Goal: Book appointment/travel/reservation: Book appointment/travel/reservation

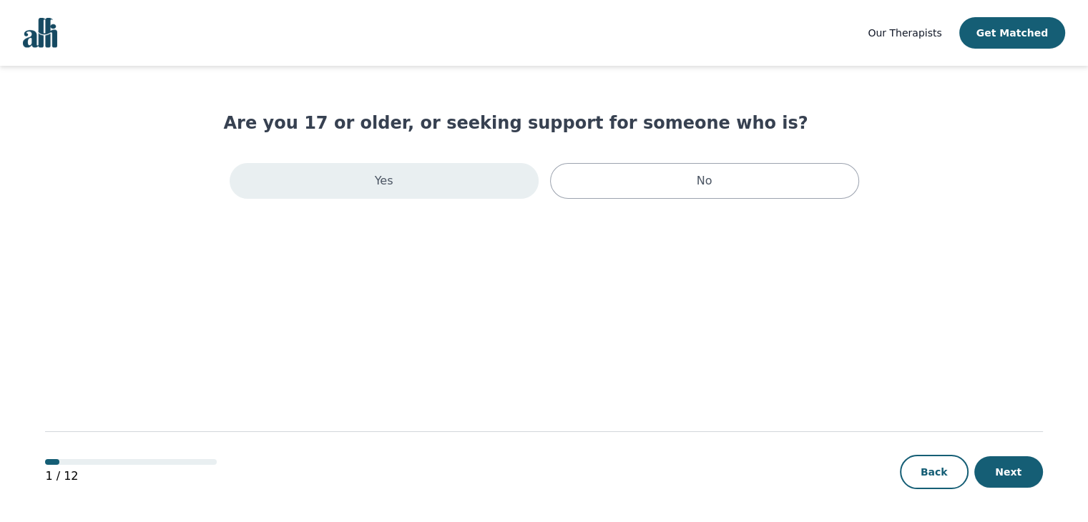
click at [423, 176] on div "Yes" at bounding box center [384, 181] width 309 height 36
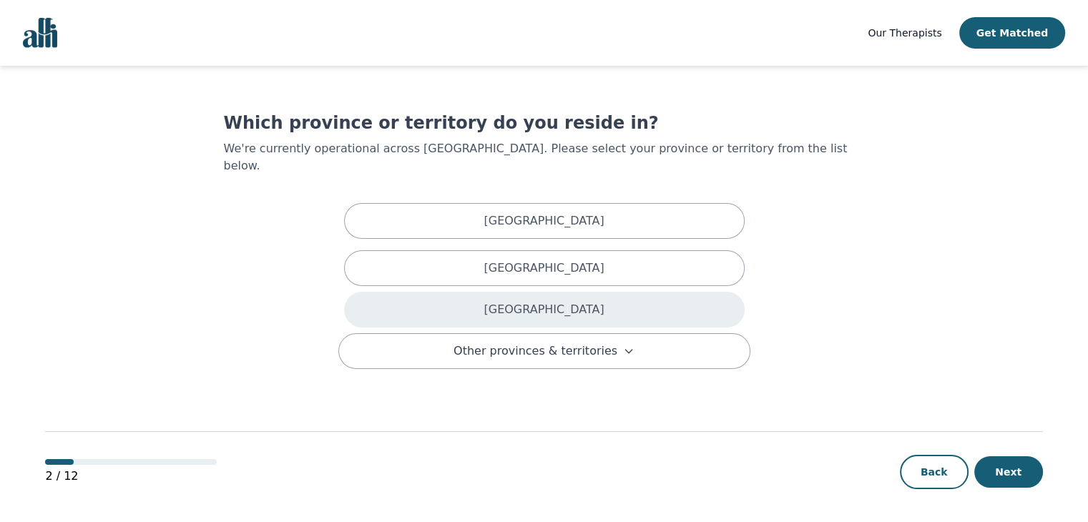
click at [581, 295] on div "[GEOGRAPHIC_DATA]" at bounding box center [544, 310] width 400 height 36
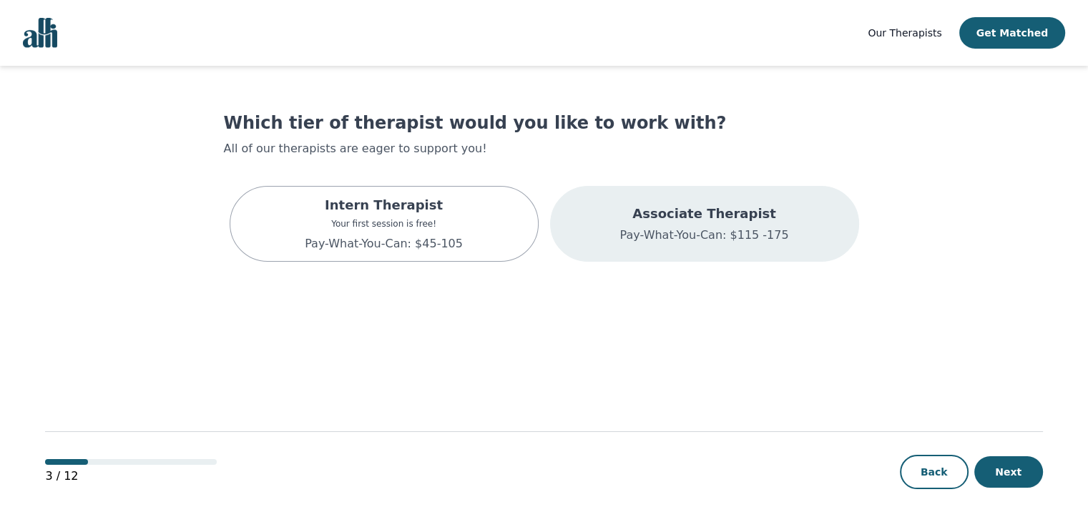
click at [606, 244] on div "Associate Therapist Pay-What-You-Can: $115 -175" at bounding box center [704, 224] width 309 height 76
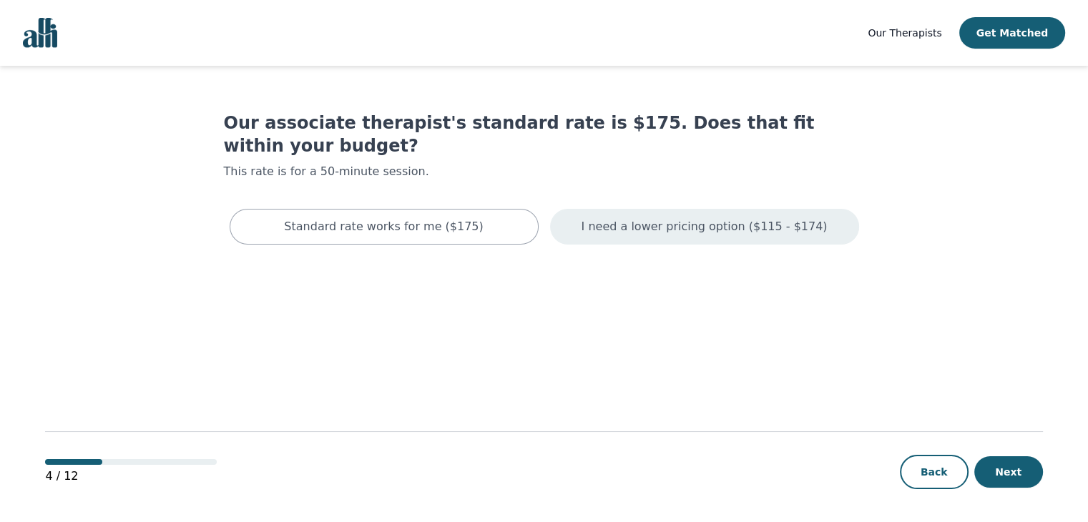
click at [606, 218] on p "I need a lower pricing option ($115 - $174)" at bounding box center [704, 226] width 246 height 17
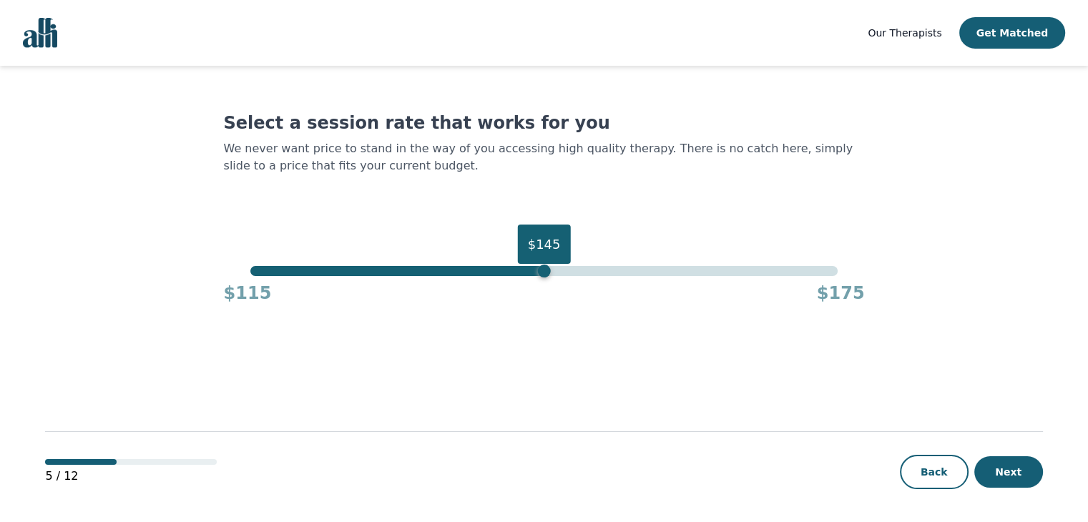
click at [544, 273] on div "$145" at bounding box center [543, 271] width 587 height 10
drag, startPoint x: 543, startPoint y: 247, endPoint x: 588, endPoint y: 258, distance: 46.5
click at [588, 258] on div "$150" at bounding box center [592, 244] width 53 height 39
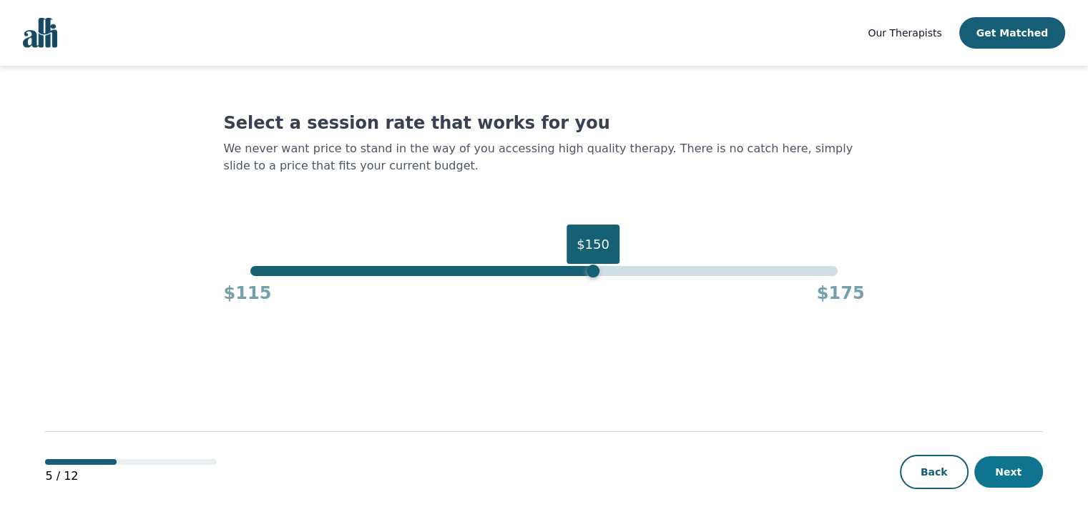
click at [1003, 474] on button "Next" at bounding box center [1008, 471] width 69 height 31
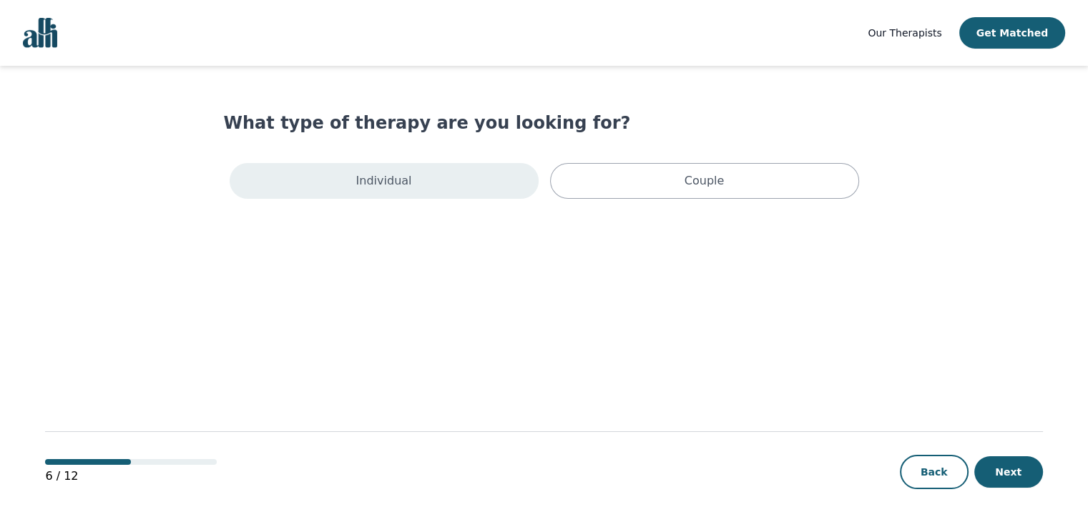
click at [455, 180] on div "Individual" at bounding box center [384, 181] width 309 height 36
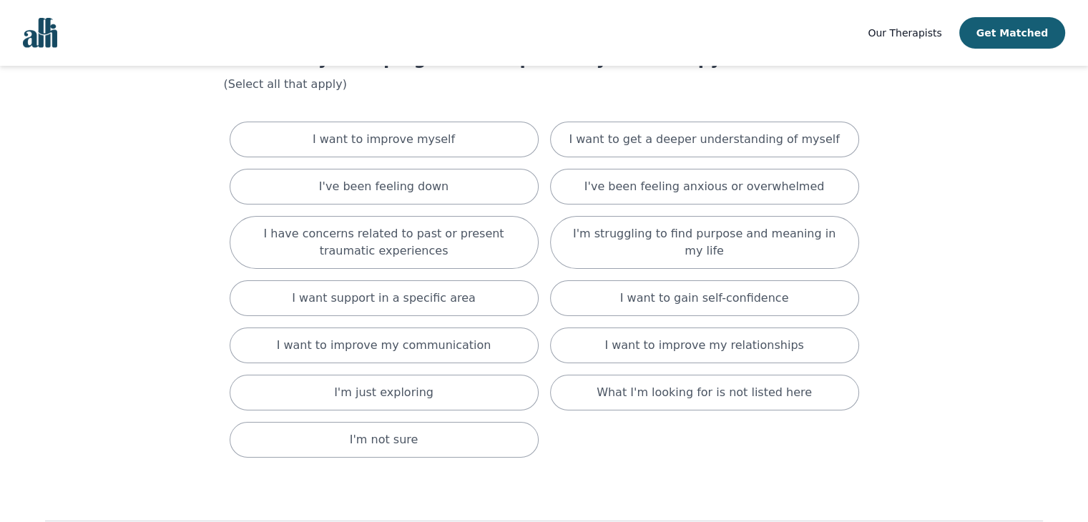
scroll to position [62, 0]
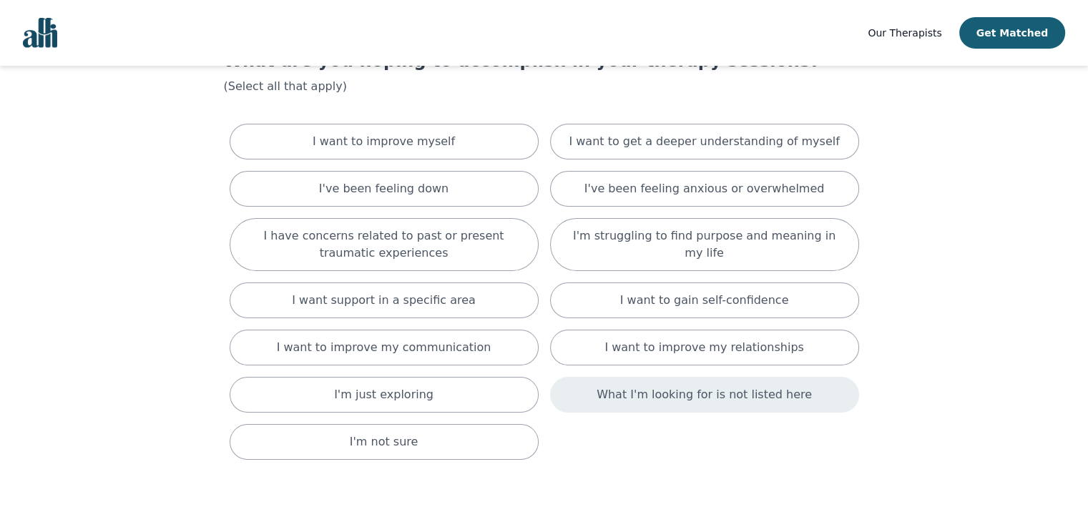
click at [803, 393] on div "What I'm looking for is not listed here" at bounding box center [704, 395] width 309 height 36
click at [612, 390] on p "What I'm looking for is not listed here" at bounding box center [723, 397] width 235 height 17
click at [612, 390] on div "What I'm looking for is not listed here" at bounding box center [704, 395] width 309 height 36
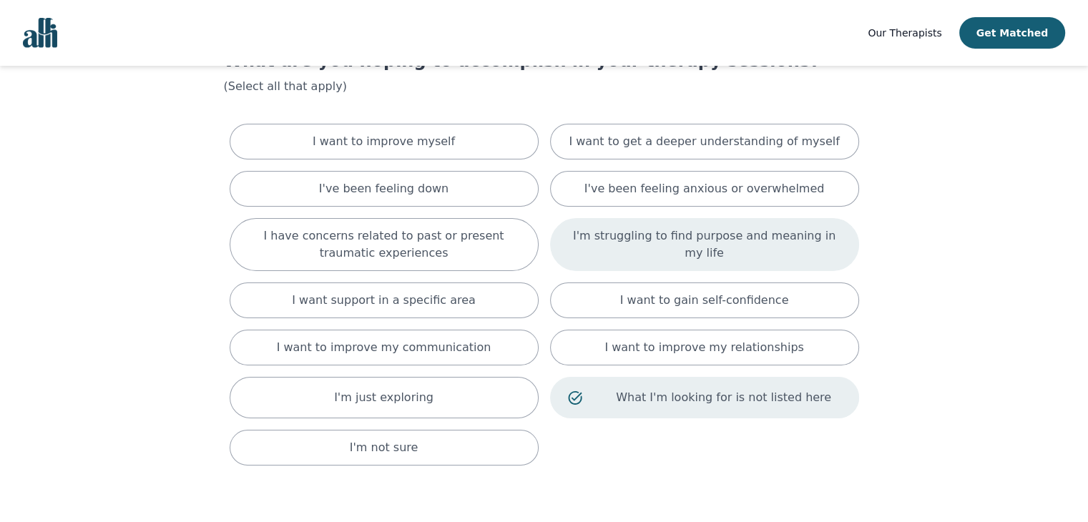
click at [610, 261] on div "I'm struggling to find purpose and meaning in my life" at bounding box center [704, 244] width 309 height 53
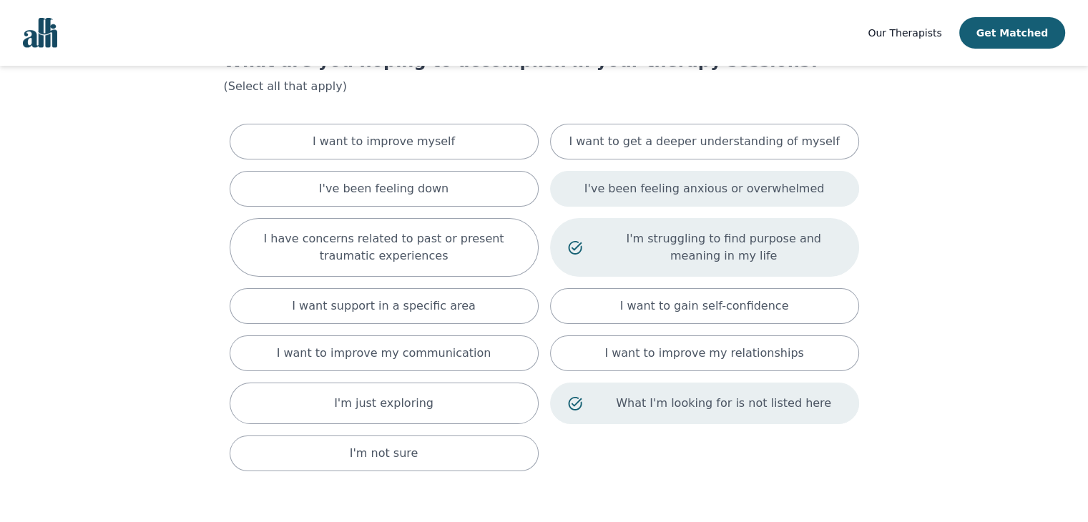
click at [602, 193] on div "I've been feeling anxious or overwhelmed" at bounding box center [704, 189] width 309 height 36
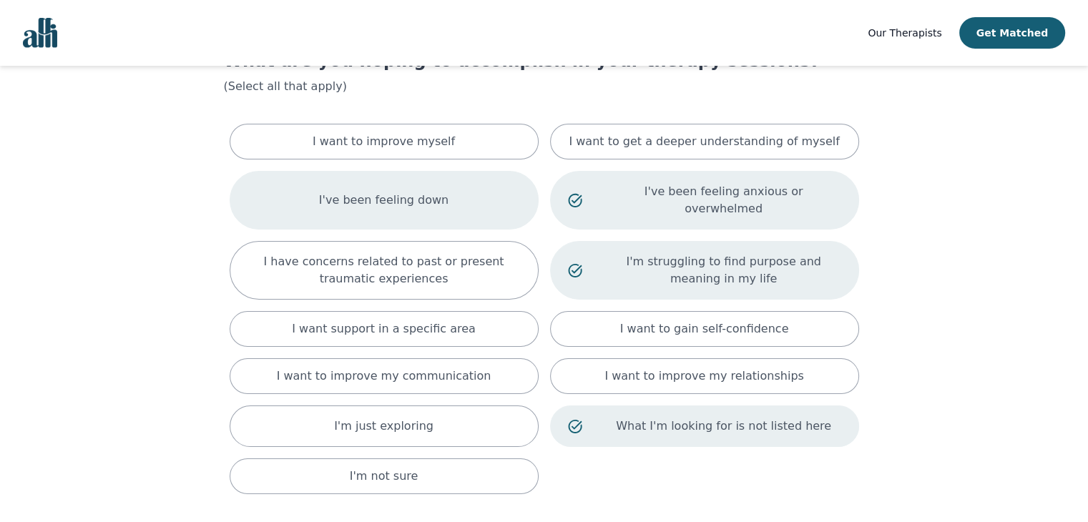
click at [498, 192] on div "I've been feeling down" at bounding box center [384, 200] width 309 height 59
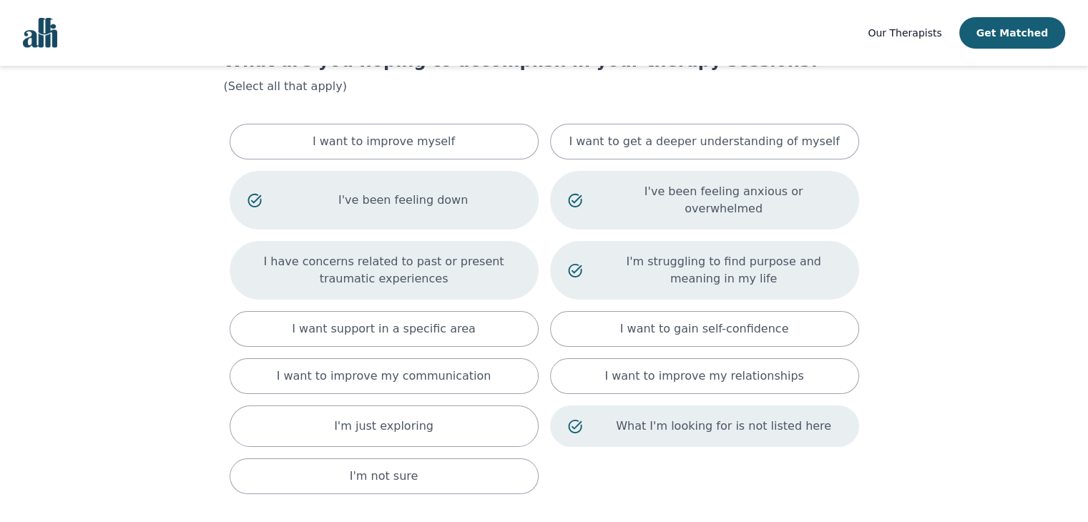
click at [448, 258] on p "I have concerns related to past or present traumatic experiences" at bounding box center [383, 270] width 273 height 34
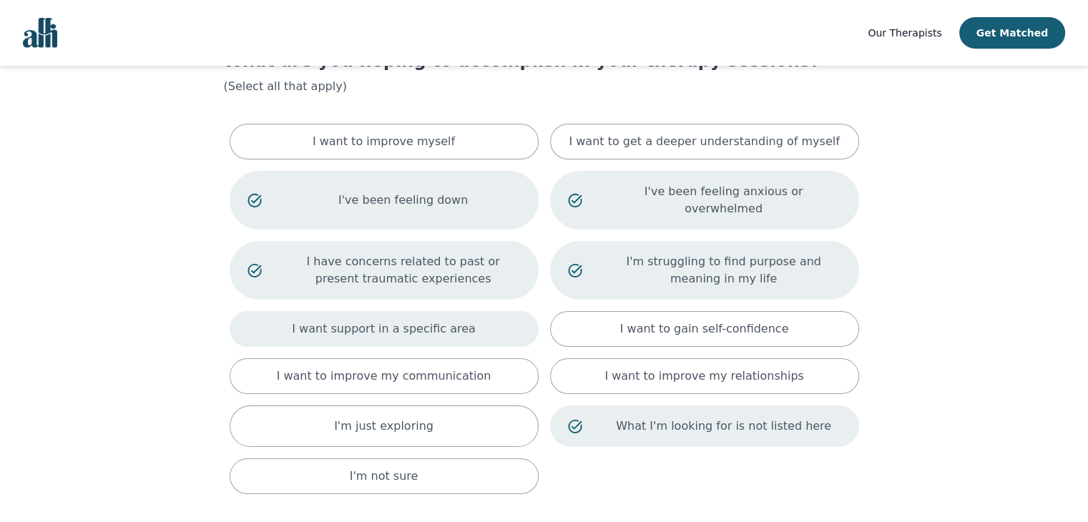
click at [475, 312] on div "I want support in a specific area" at bounding box center [384, 329] width 309 height 36
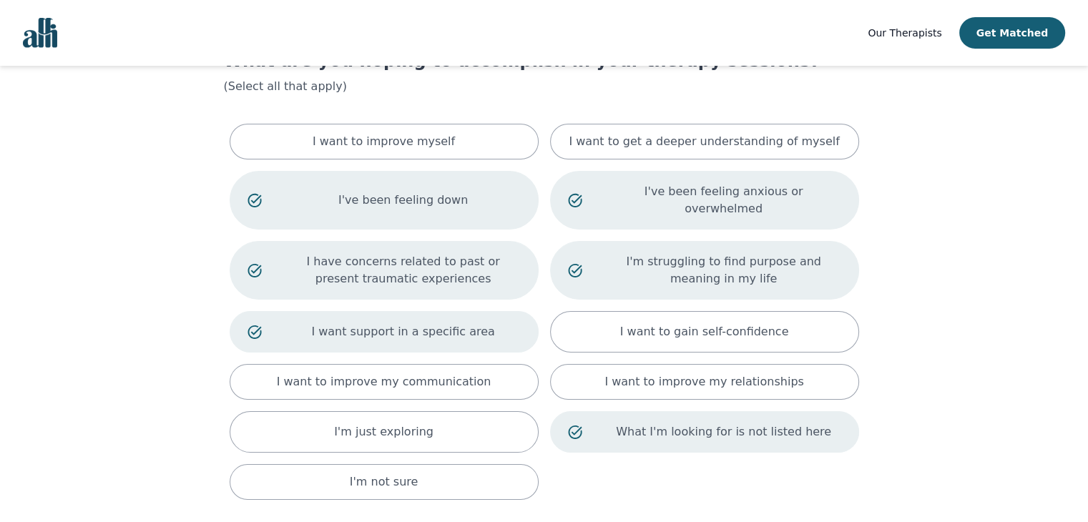
click at [581, 415] on div "What I'm looking for is not listed here" at bounding box center [704, 431] width 309 height 41
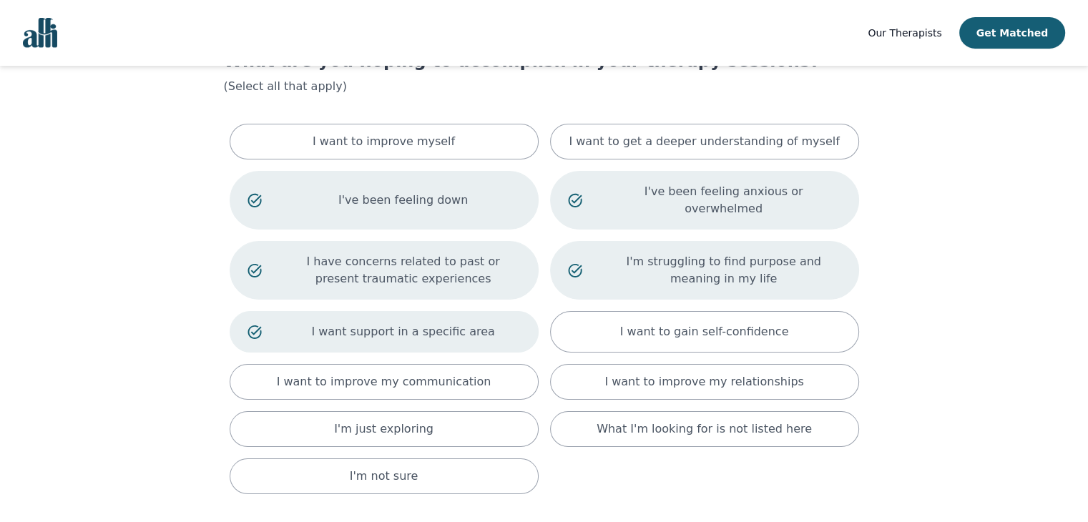
scroll to position [169, 0]
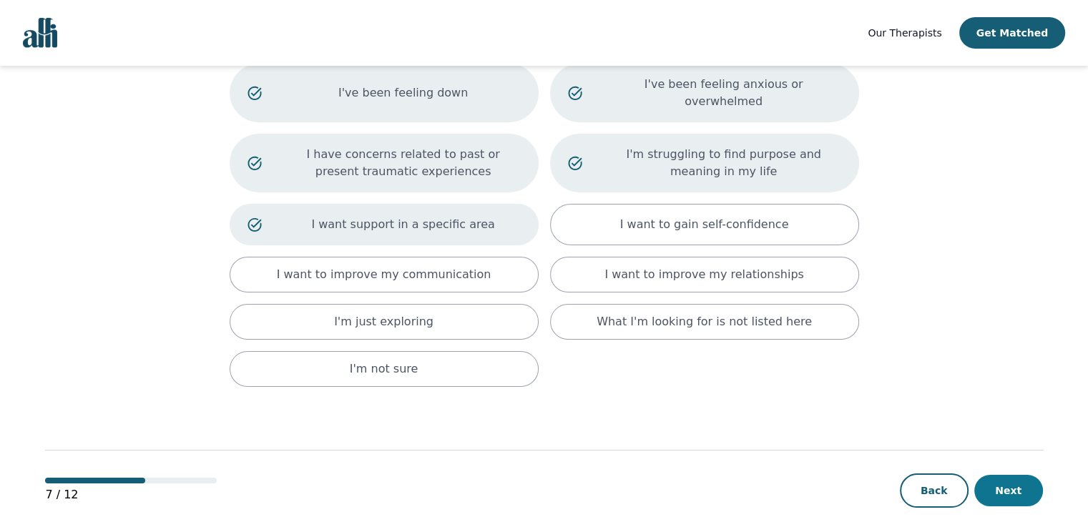
click at [1016, 478] on button "Next" at bounding box center [1008, 490] width 69 height 31
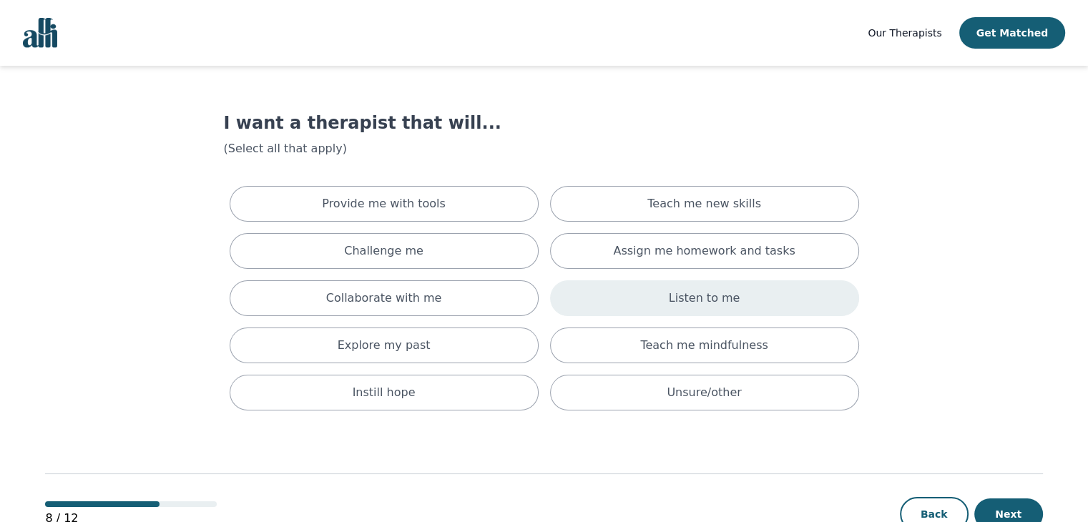
click at [849, 307] on div "Listen to me" at bounding box center [704, 298] width 309 height 36
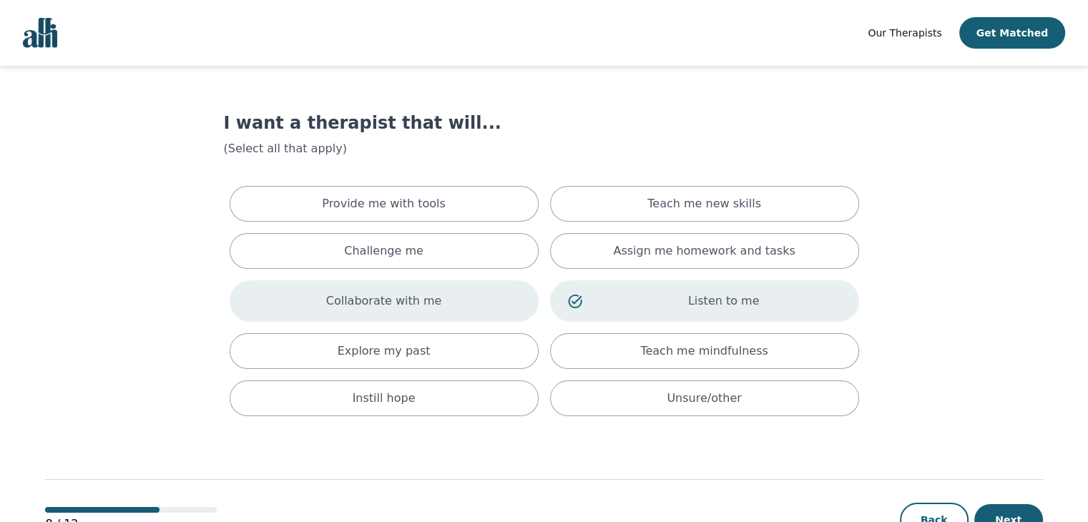
click at [523, 307] on div "Collaborate with me" at bounding box center [384, 300] width 309 height 41
click at [523, 352] on div "Explore my past" at bounding box center [384, 351] width 309 height 36
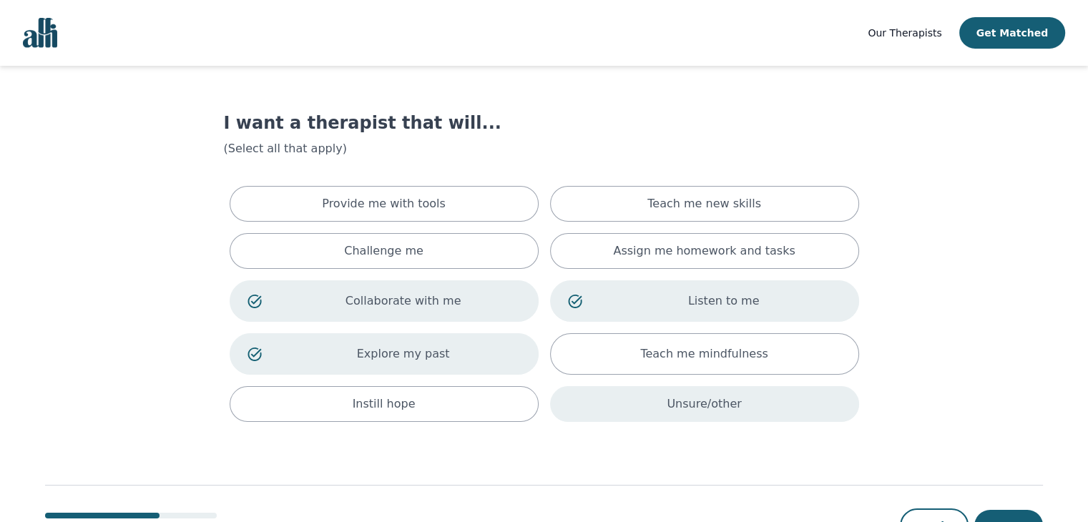
click at [828, 411] on div "Unsure/other" at bounding box center [704, 404] width 309 height 36
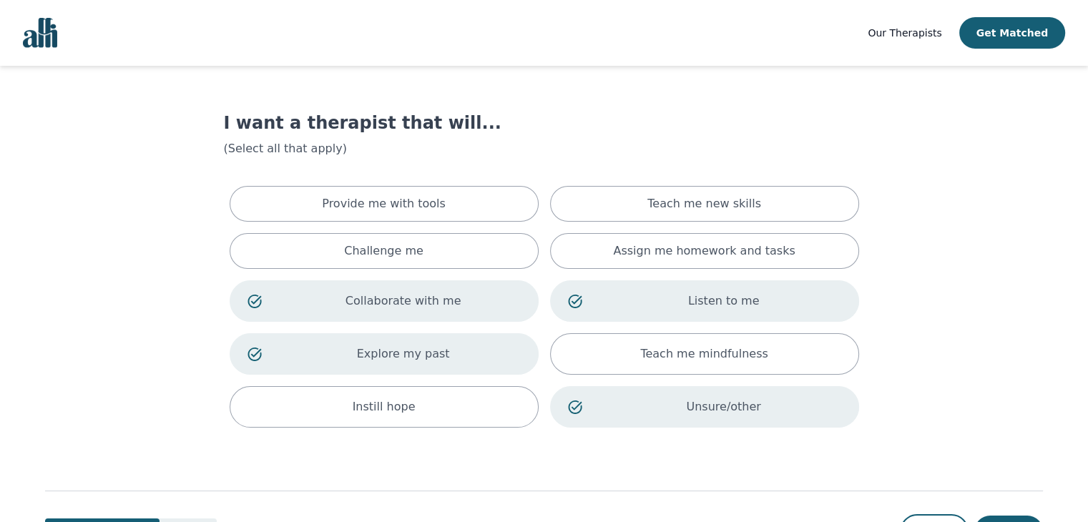
scroll to position [59, 0]
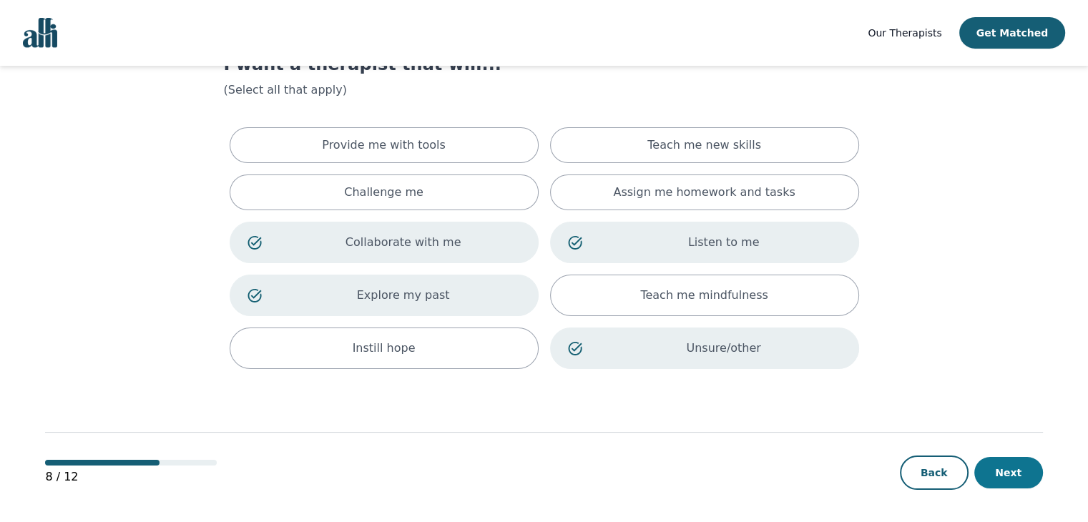
click at [1007, 480] on button "Next" at bounding box center [1008, 472] width 69 height 31
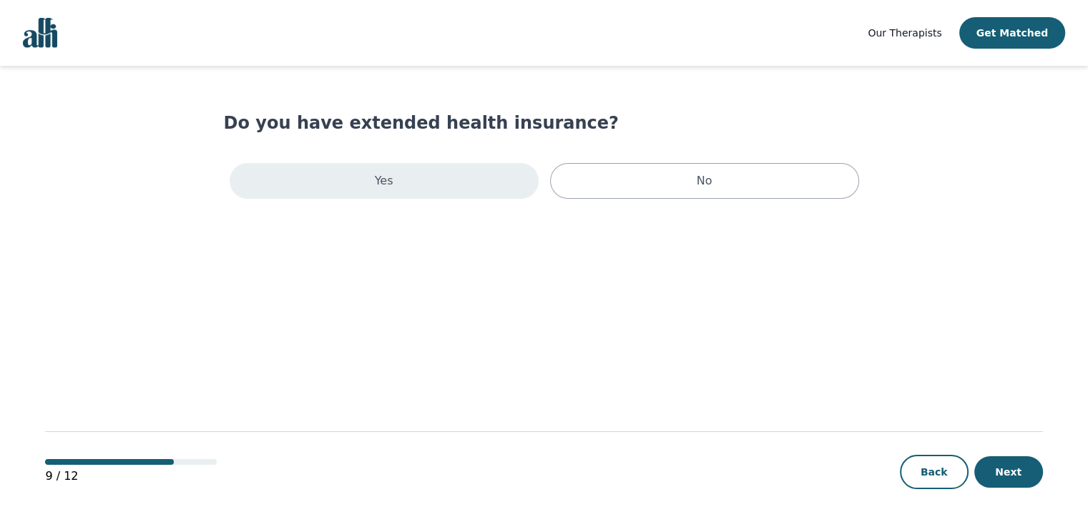
click at [423, 174] on div "Yes" at bounding box center [384, 181] width 309 height 36
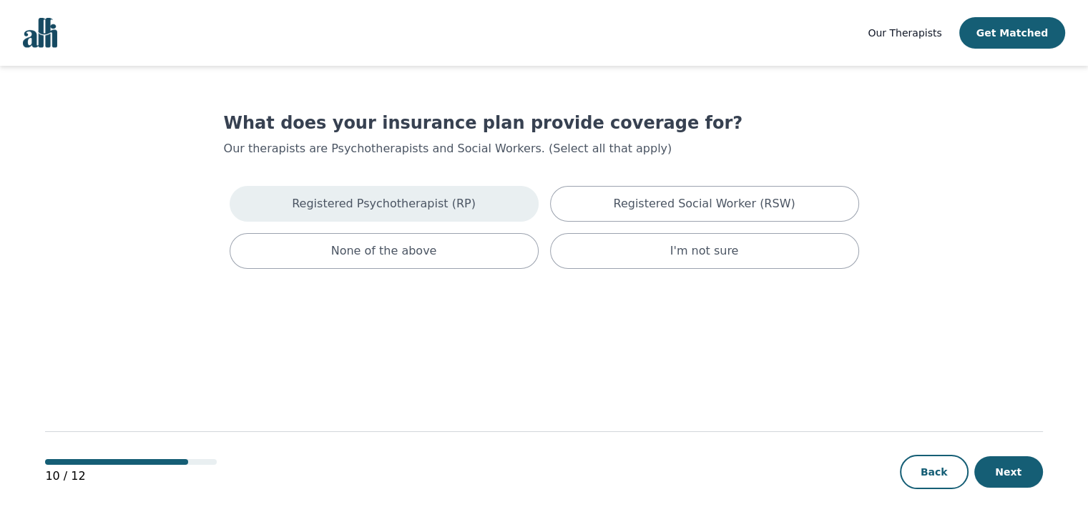
click at [489, 201] on div "Registered Psychotherapist (RP)" at bounding box center [384, 204] width 309 height 36
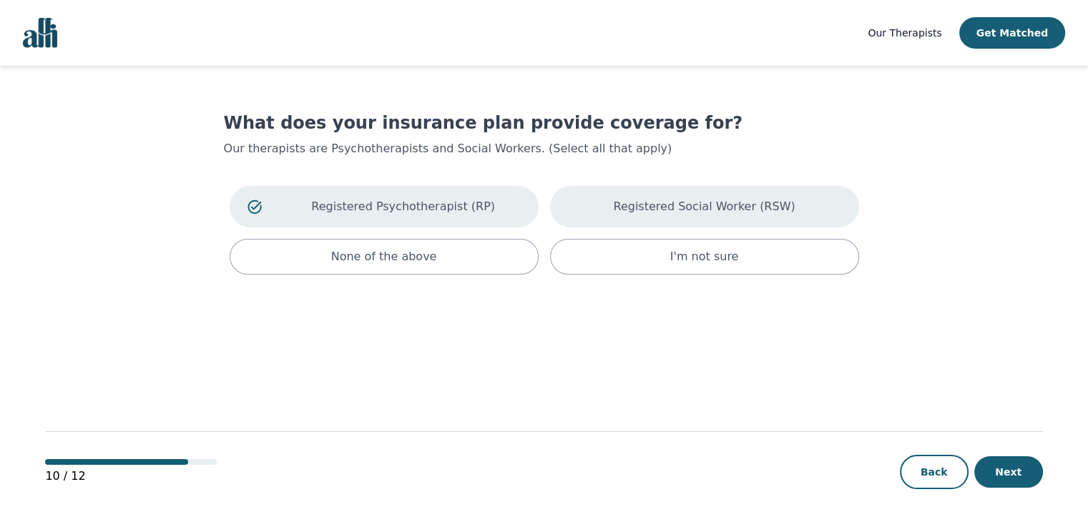
click at [586, 209] on div "Registered Social Worker (RSW)" at bounding box center [704, 206] width 309 height 41
click at [1021, 482] on button "Next" at bounding box center [1008, 471] width 69 height 31
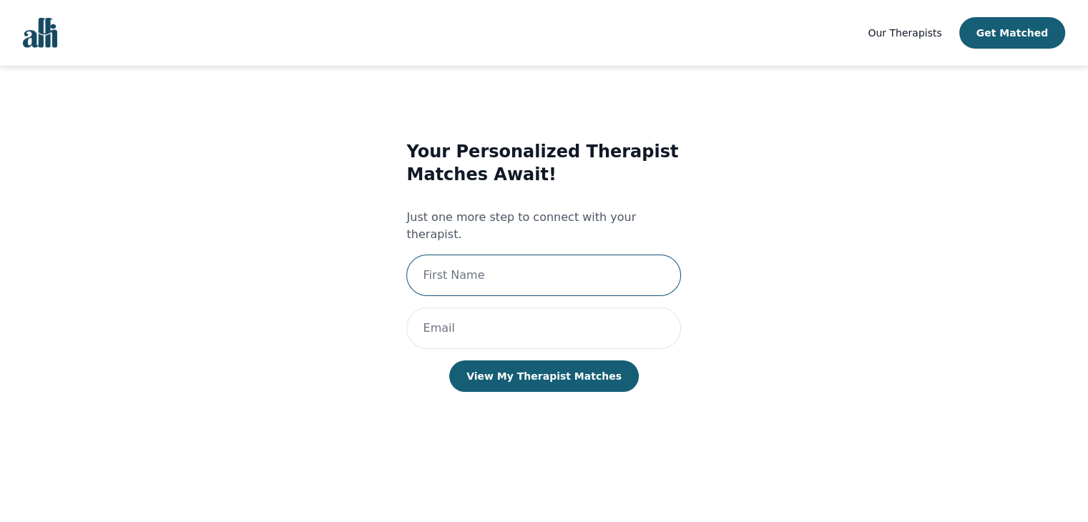
click at [572, 257] on input "text" at bounding box center [543, 275] width 275 height 41
type input "Tianna"
click at [528, 309] on input "email" at bounding box center [543, 327] width 275 height 41
type input "tiannashivkumar@gmail.com"
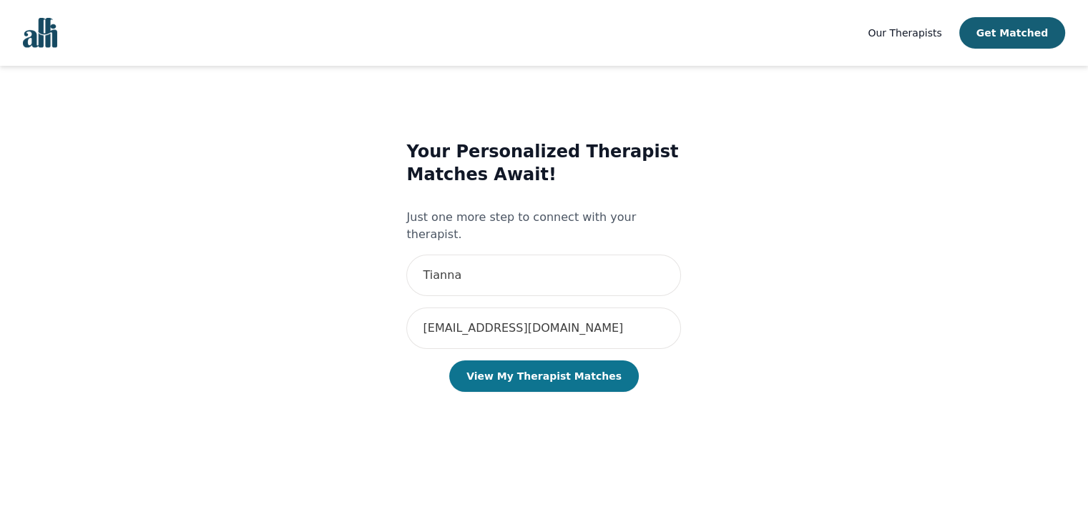
click at [546, 360] on button "View My Therapist Matches" at bounding box center [543, 375] width 189 height 31
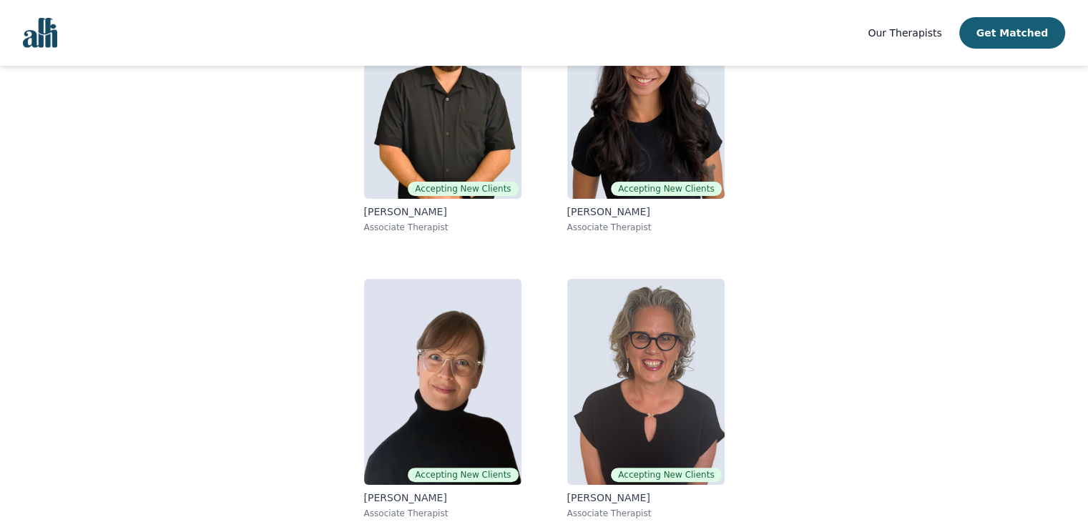
scroll to position [225, 0]
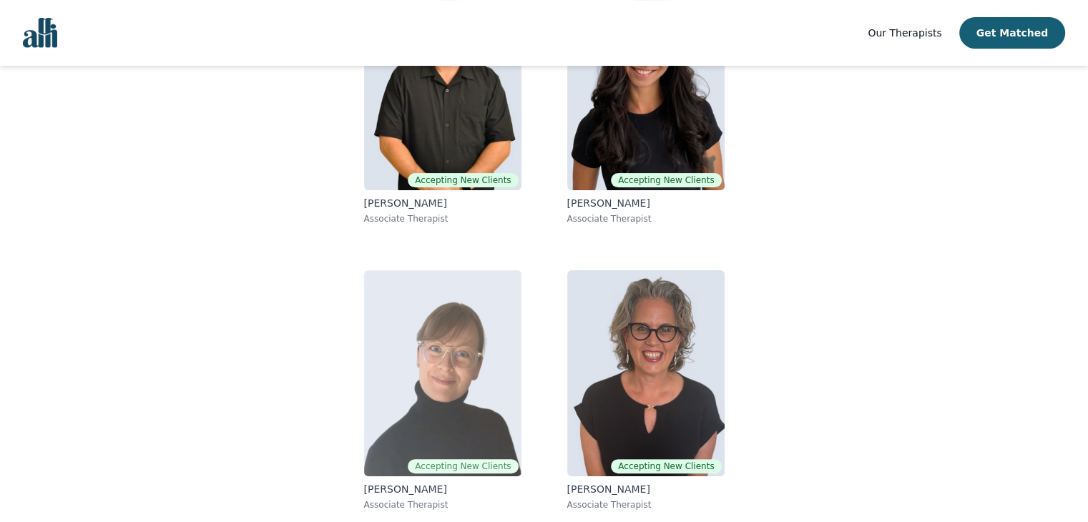
click at [403, 487] on p "Angela Earl" at bounding box center [442, 489] width 157 height 14
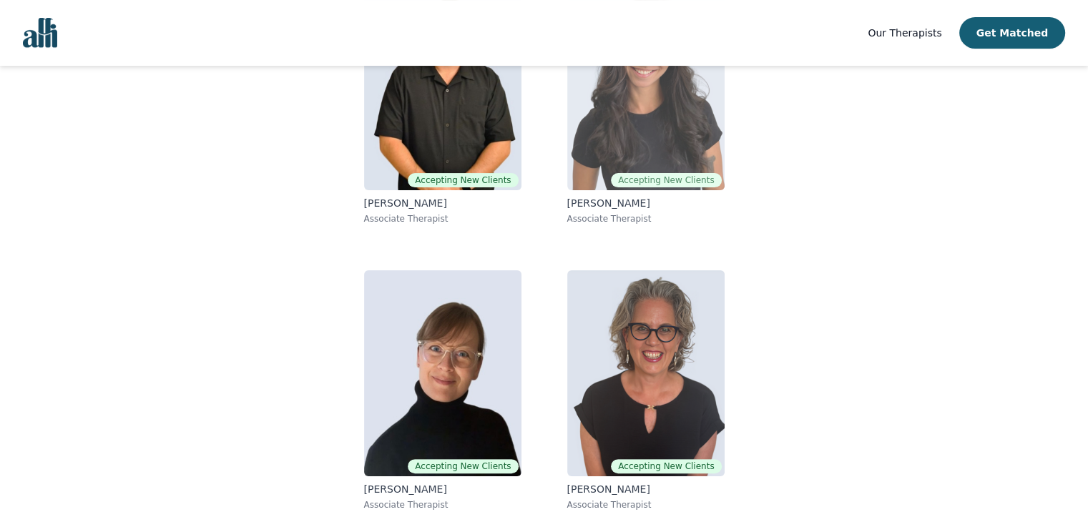
click at [606, 211] on div "Natalia Sarmiento Associate Therapist" at bounding box center [645, 210] width 157 height 29
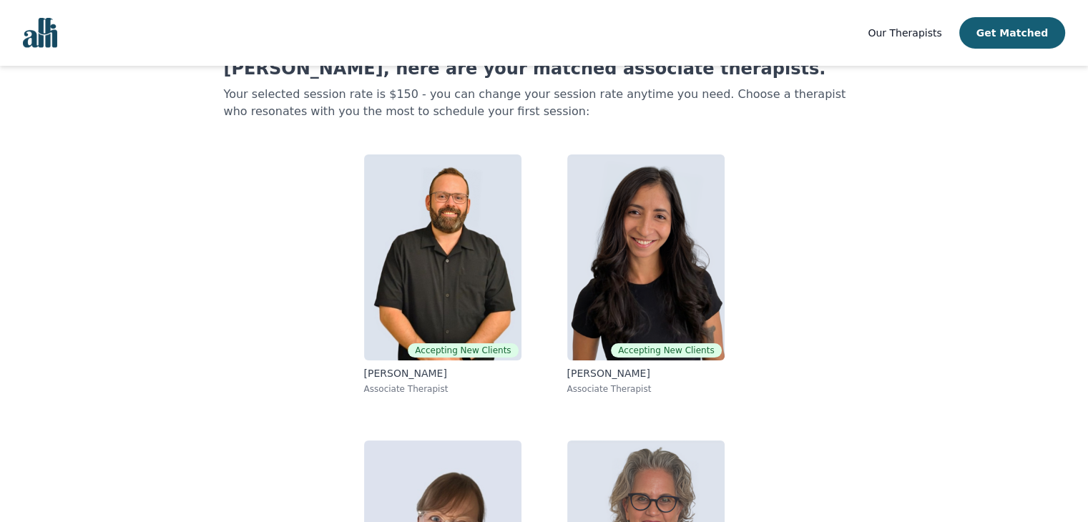
scroll to position [43, 0]
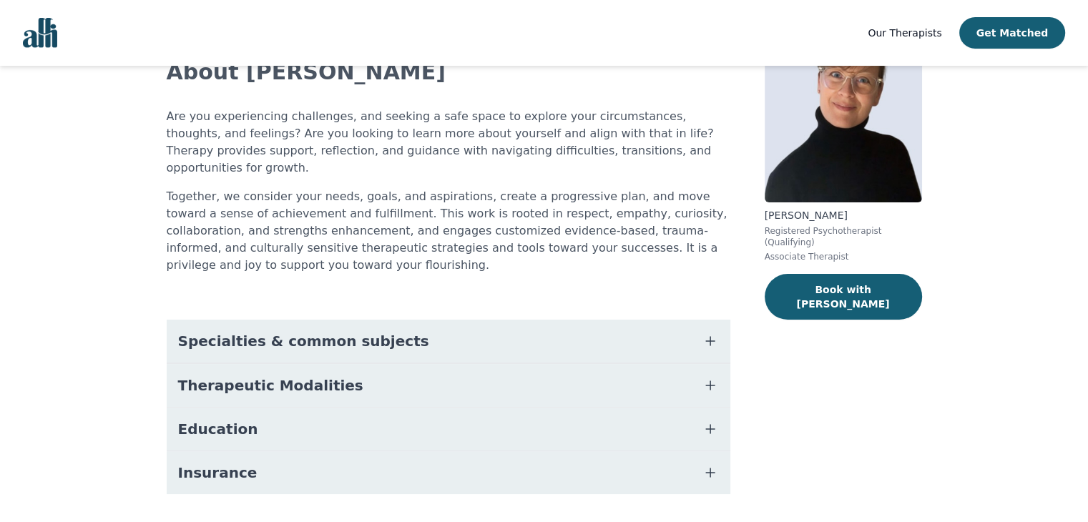
scroll to position [109, 0]
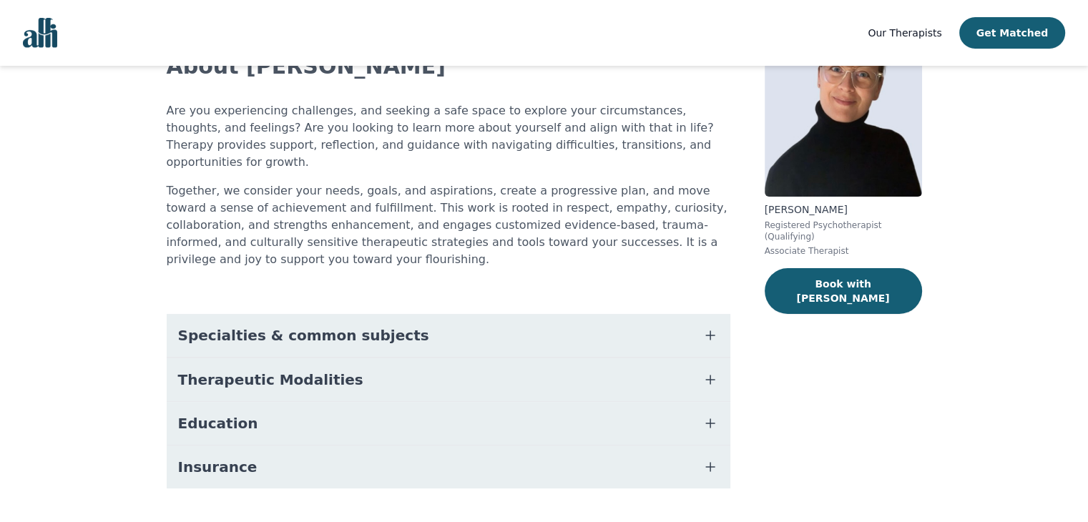
click at [716, 371] on icon "button" at bounding box center [709, 379] width 17 height 17
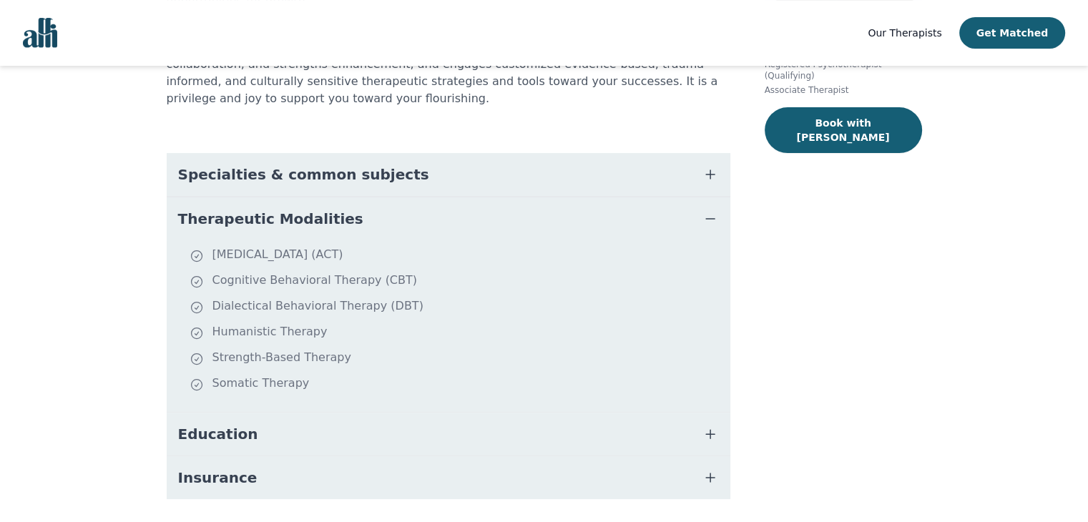
scroll to position [272, 0]
click at [709, 164] on icon "button" at bounding box center [709, 172] width 17 height 17
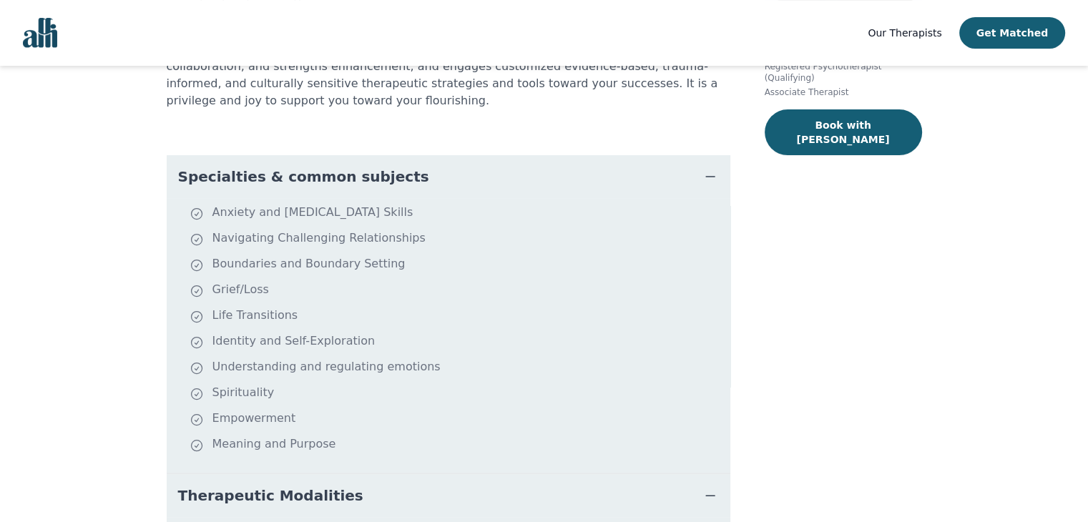
scroll to position [269, 0]
click at [1007, 37] on button "Get Matched" at bounding box center [1012, 32] width 106 height 31
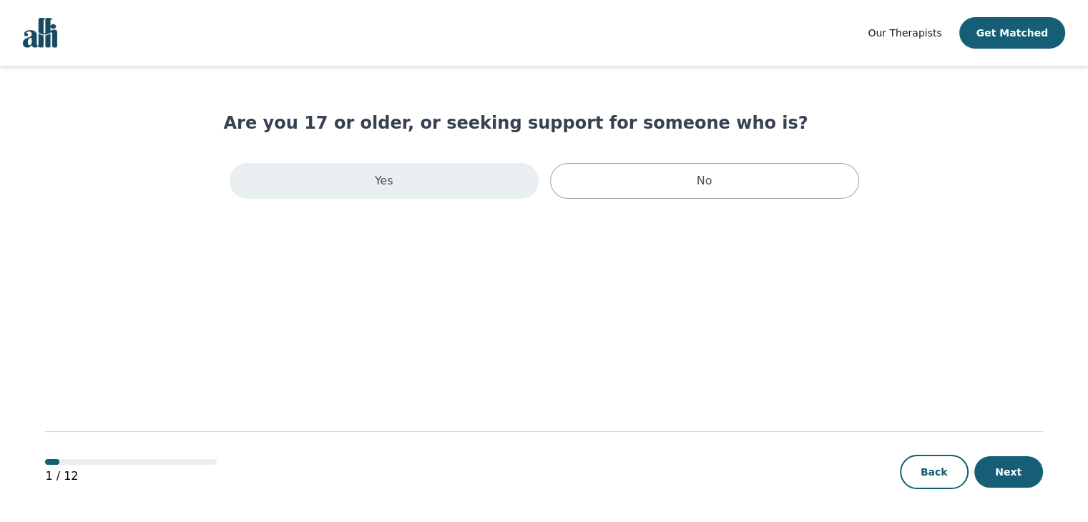
click at [446, 182] on div "Yes" at bounding box center [384, 181] width 309 height 36
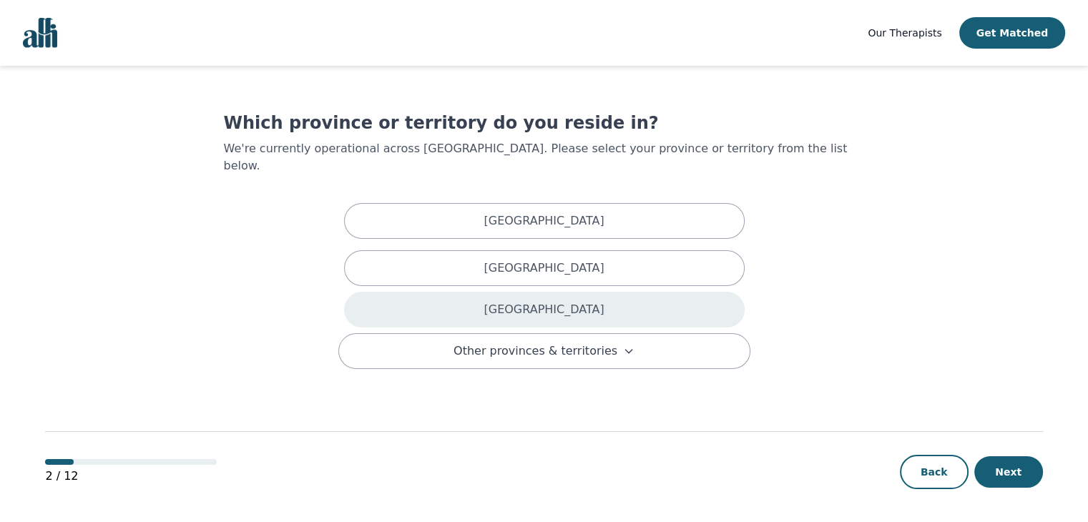
click at [571, 292] on div "Ontario" at bounding box center [544, 310] width 400 height 36
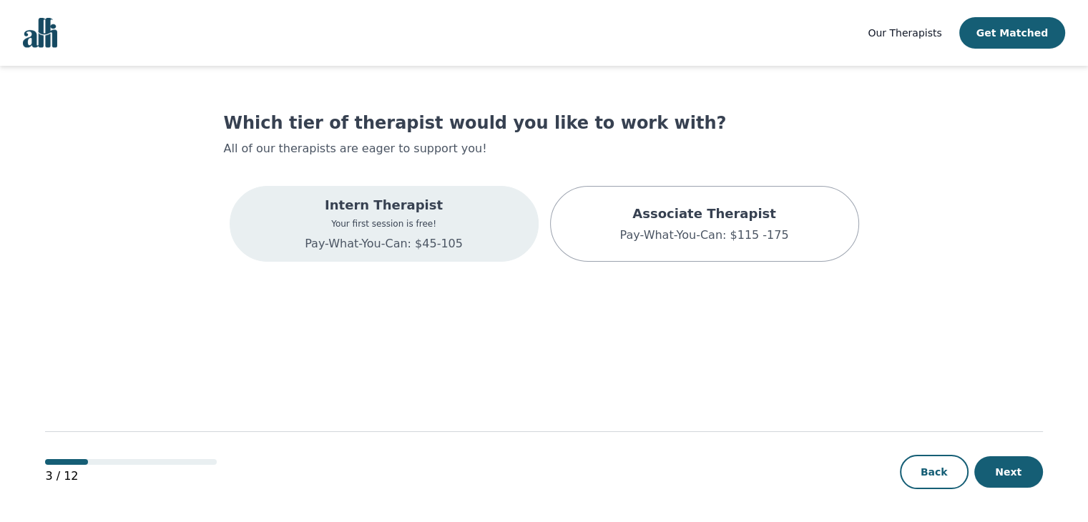
click at [493, 230] on div "Intern Therapist Your first session is free! Pay-What-You-Can: $45-105" at bounding box center [384, 224] width 309 height 76
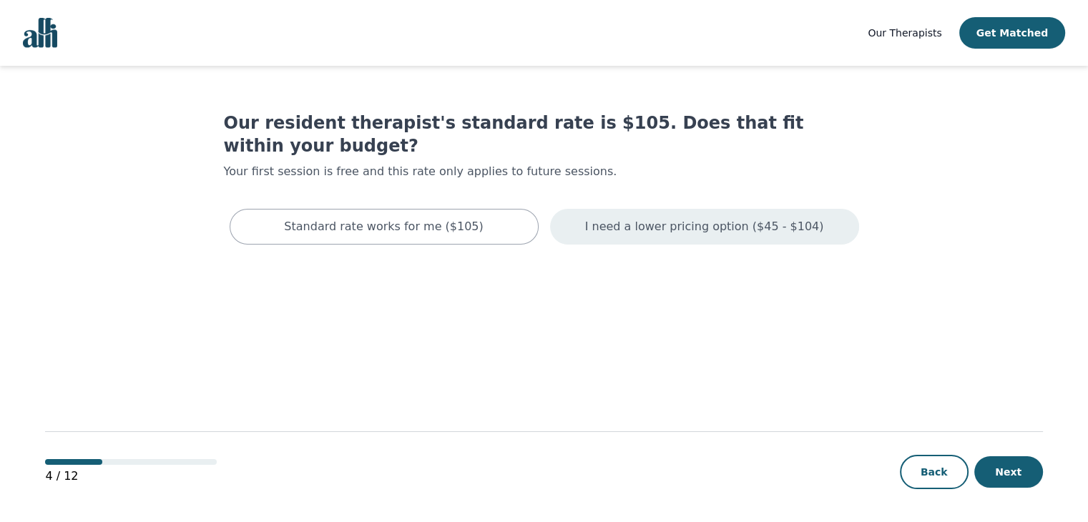
click at [618, 220] on div "I need a lower pricing option ($45 - $104)" at bounding box center [704, 227] width 309 height 36
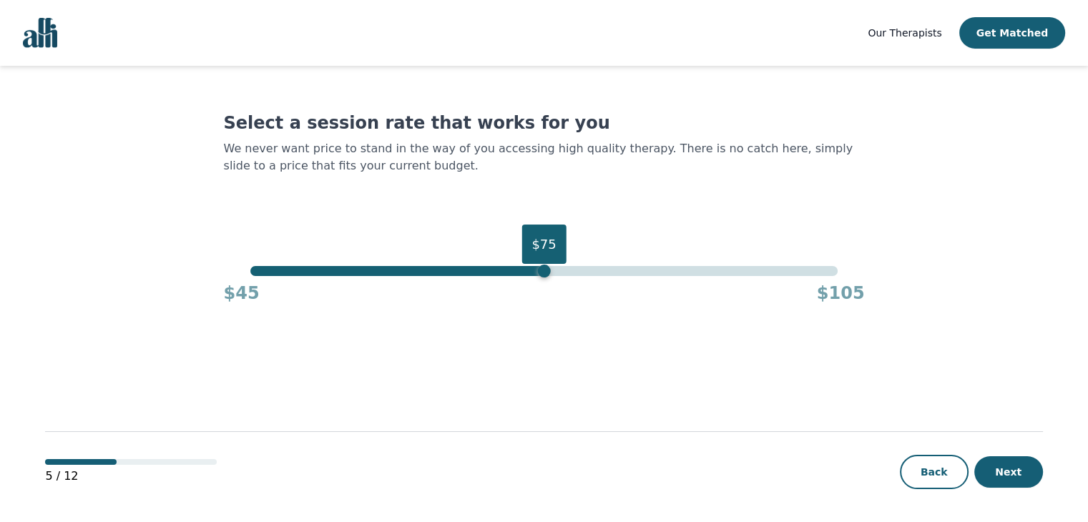
drag, startPoint x: 836, startPoint y: 273, endPoint x: 541, endPoint y: 307, distance: 297.3
click at [541, 307] on main "Select a session rate that works for you We never want price to stand in the wa…" at bounding box center [543, 295] width 997 height 458
click at [1005, 481] on button "Next" at bounding box center [1008, 471] width 69 height 31
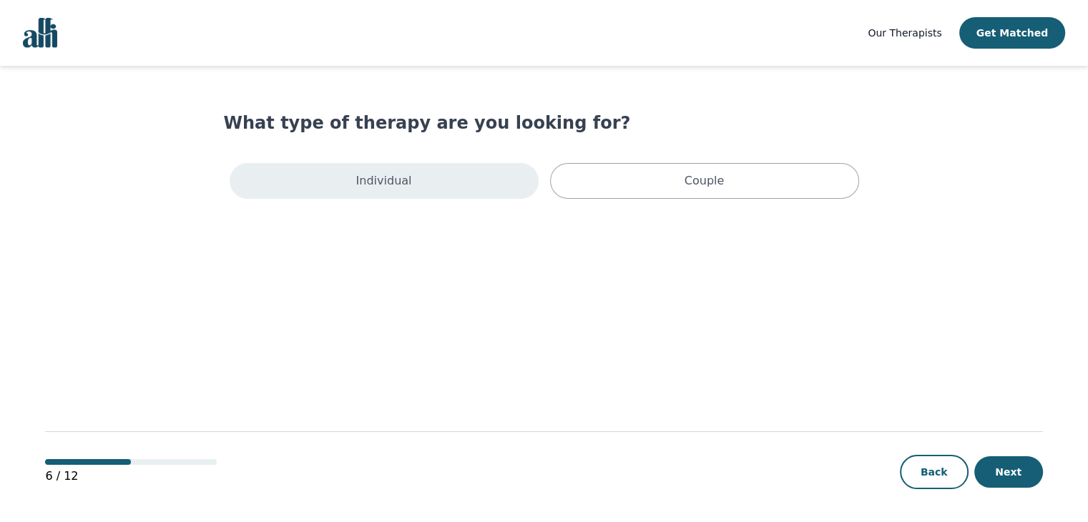
click at [450, 187] on div "Individual" at bounding box center [384, 181] width 309 height 36
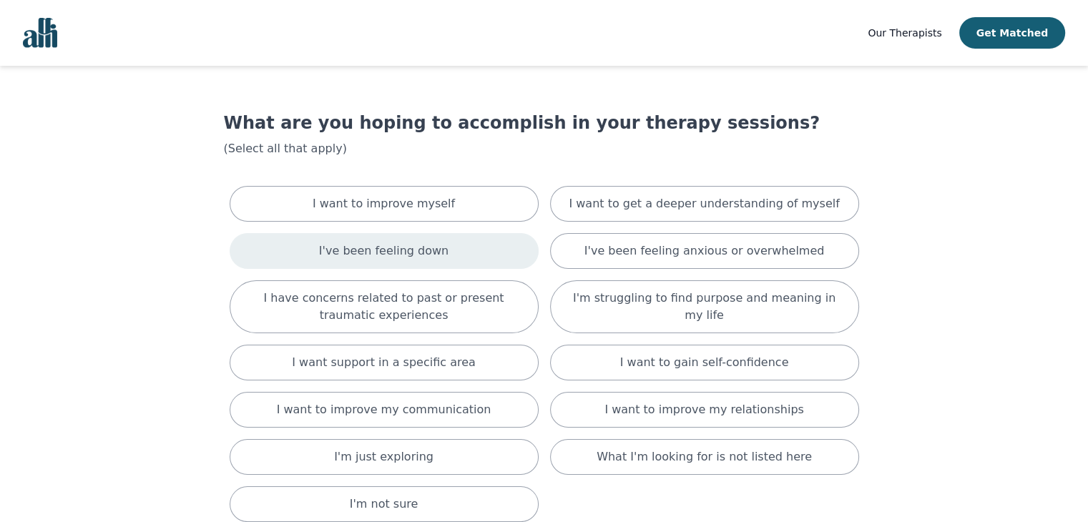
click at [460, 240] on div "I've been feeling down" at bounding box center [384, 251] width 309 height 36
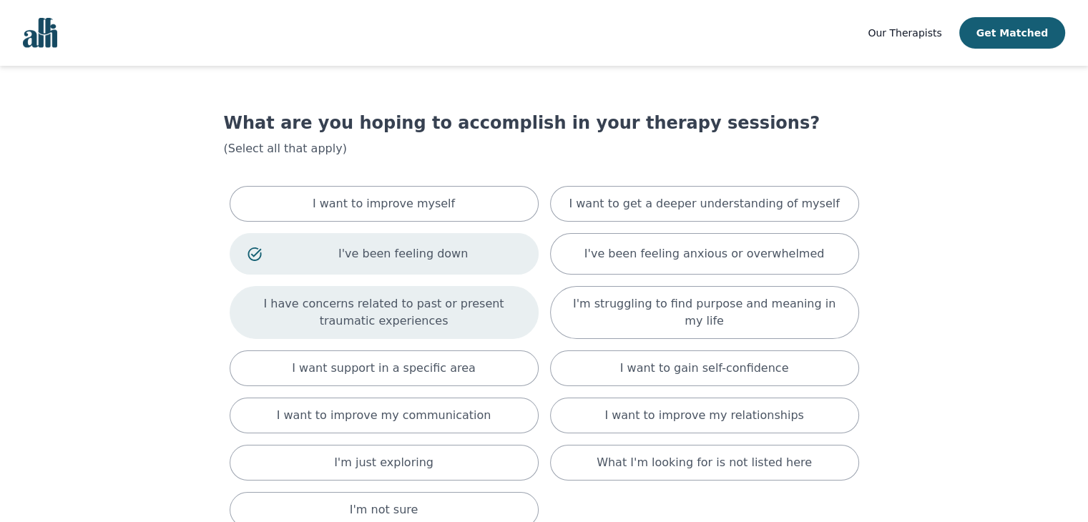
click at [464, 314] on p "I have concerns related to past or present traumatic experiences" at bounding box center [383, 312] width 273 height 34
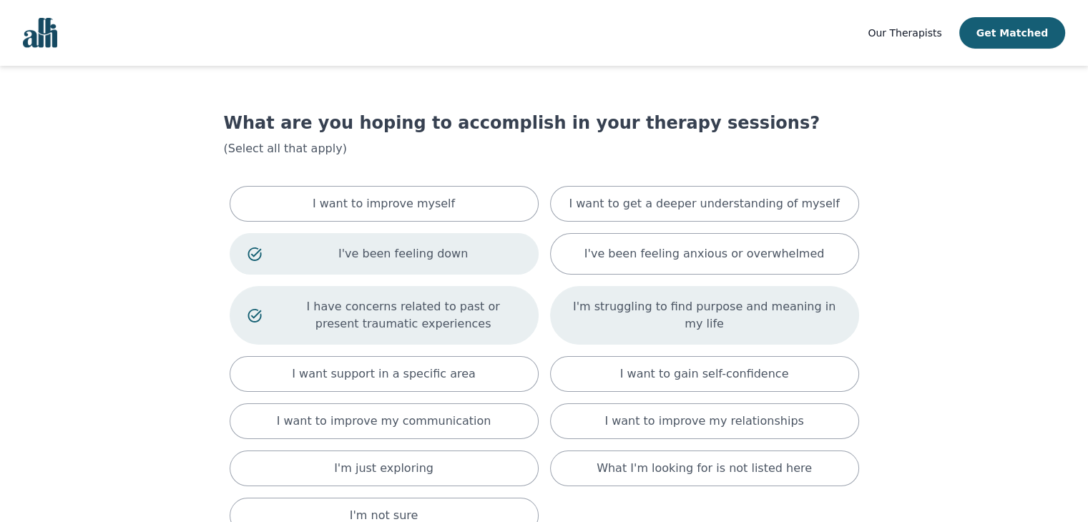
click at [618, 331] on div "I'm struggling to find purpose and meaning in my life" at bounding box center [704, 315] width 309 height 59
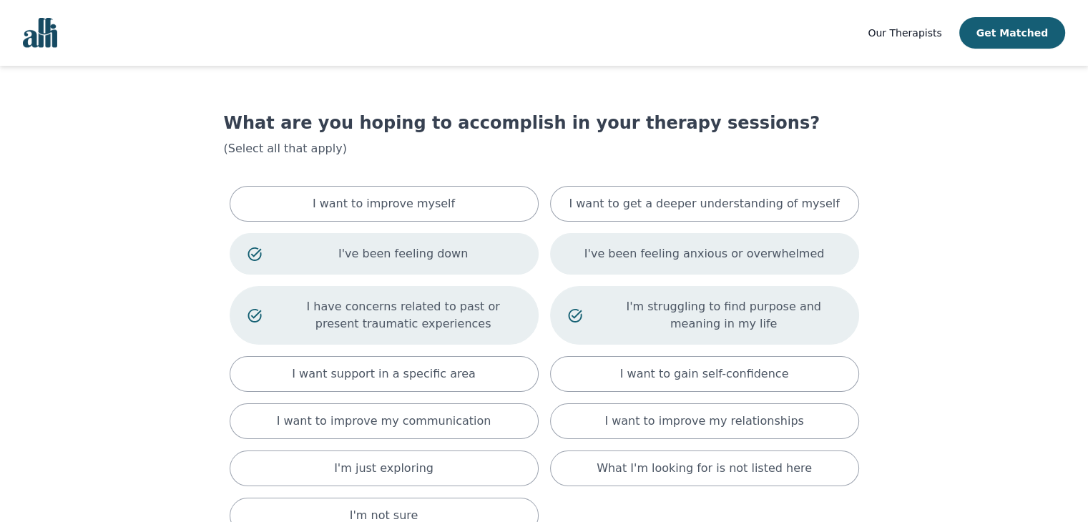
click at [607, 261] on p "I've been feeling anxious or overwhelmed" at bounding box center [704, 253] width 240 height 17
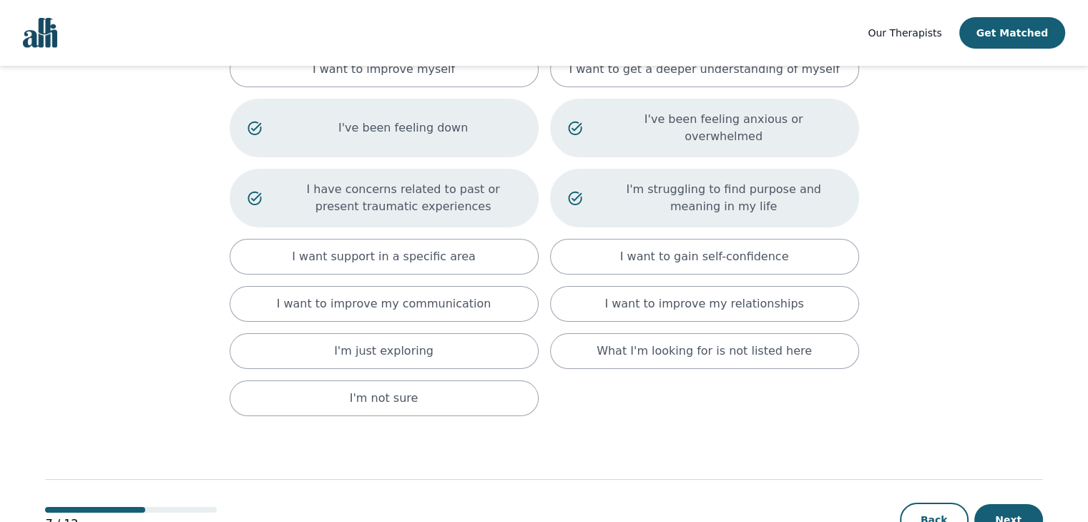
scroll to position [137, 0]
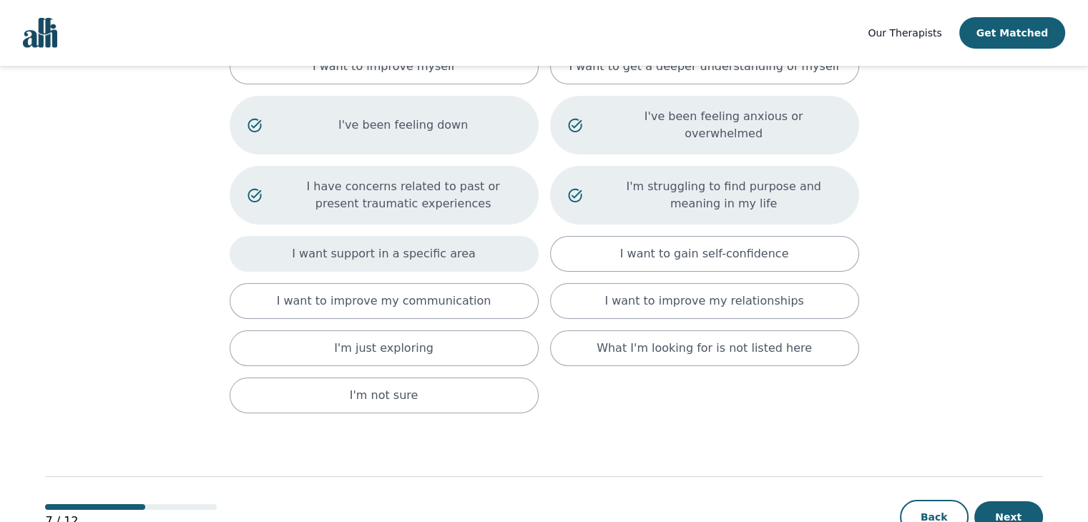
click at [476, 236] on div "I want support in a specific area" at bounding box center [384, 254] width 309 height 36
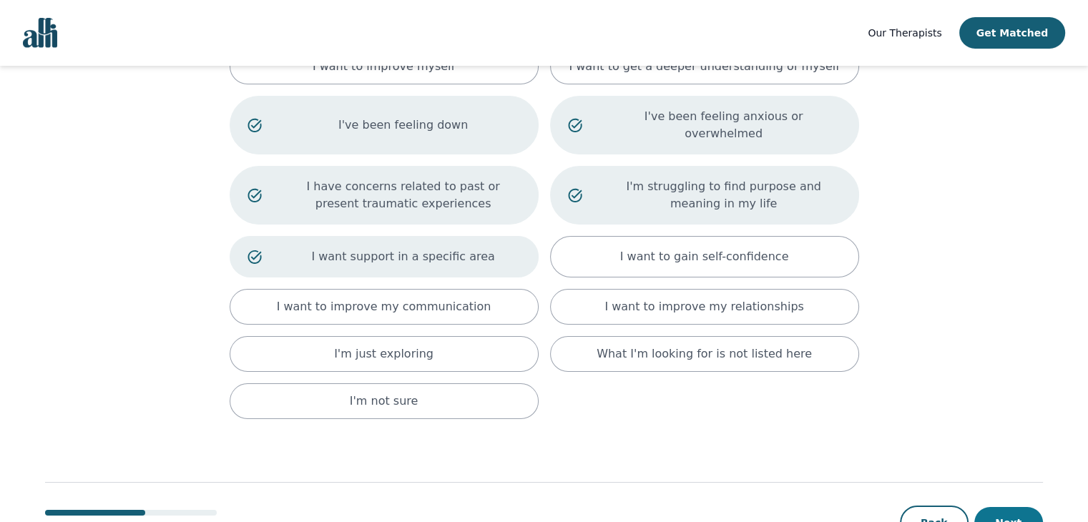
click at [1005, 507] on button "Next" at bounding box center [1008, 522] width 69 height 31
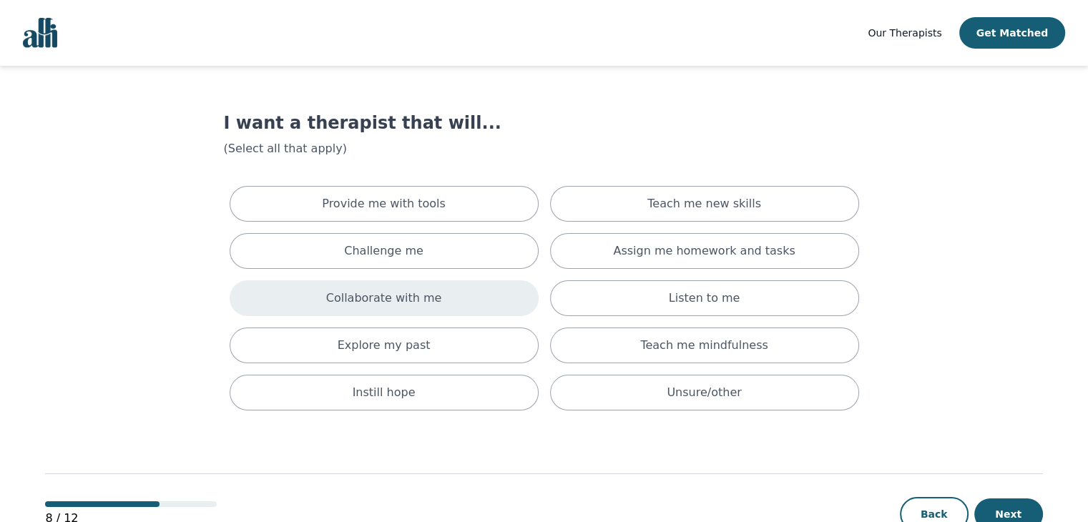
click at [500, 301] on div "Collaborate with me" at bounding box center [384, 298] width 309 height 36
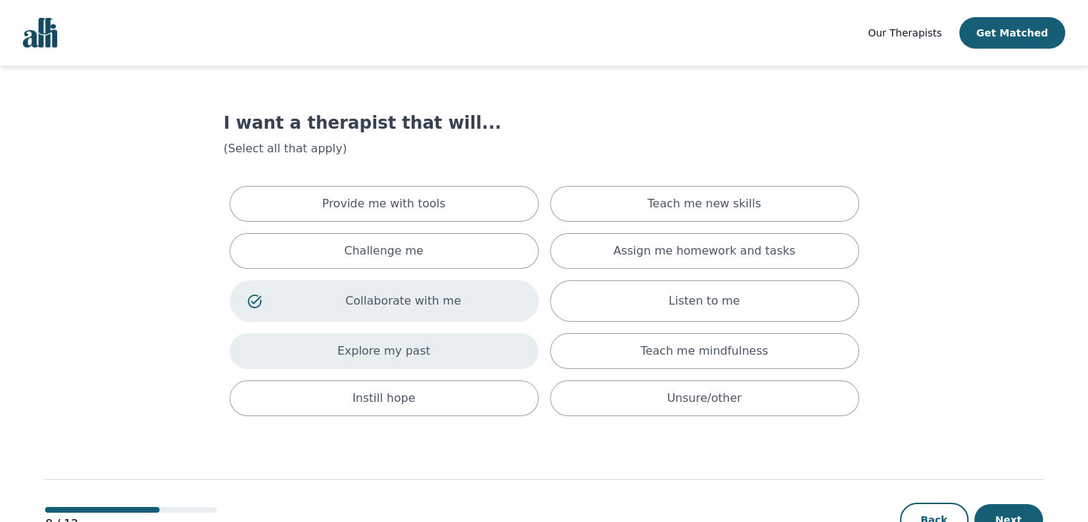
click at [509, 360] on div "Explore my past" at bounding box center [384, 351] width 309 height 36
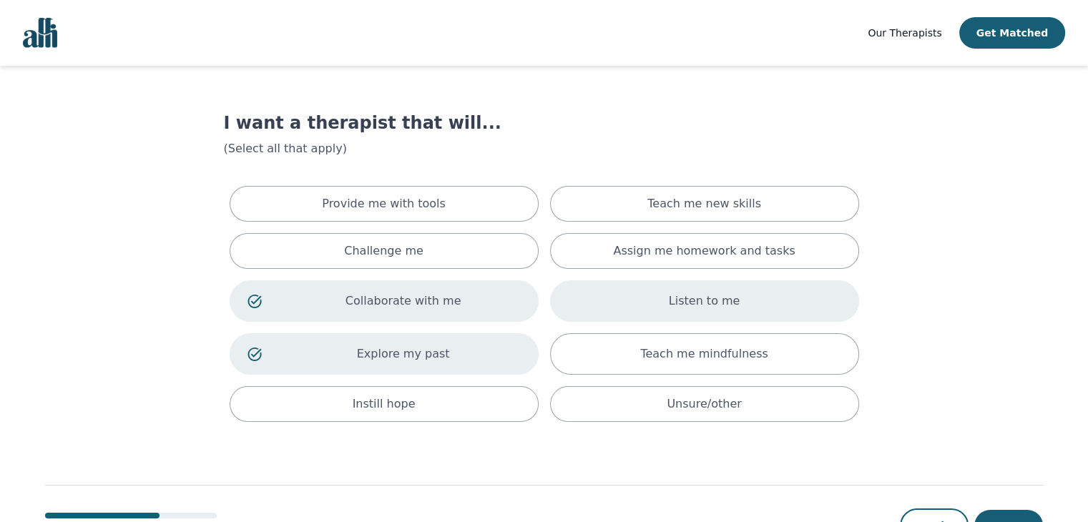
click at [611, 307] on div "Listen to me" at bounding box center [704, 300] width 309 height 41
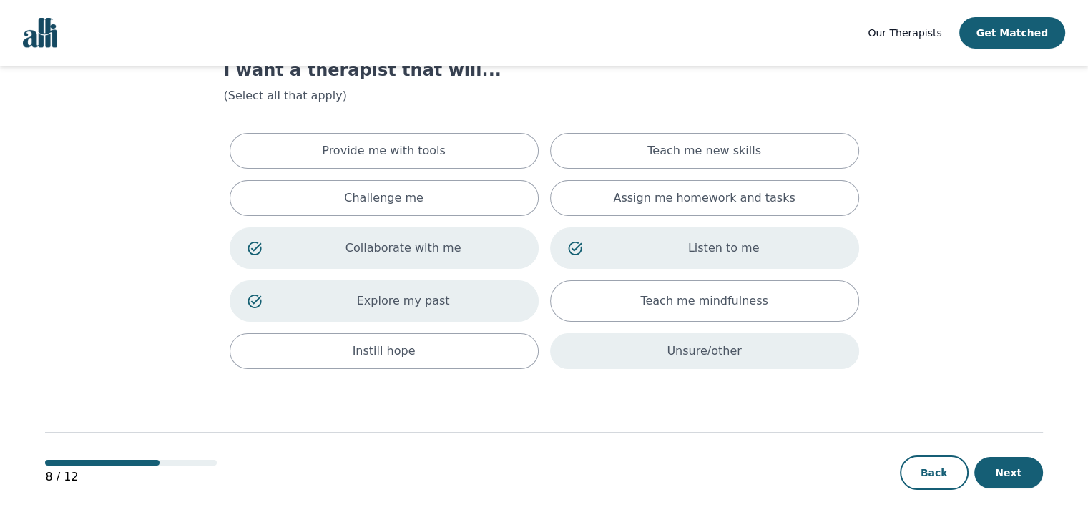
click at [777, 338] on div "Unsure/other" at bounding box center [704, 351] width 309 height 36
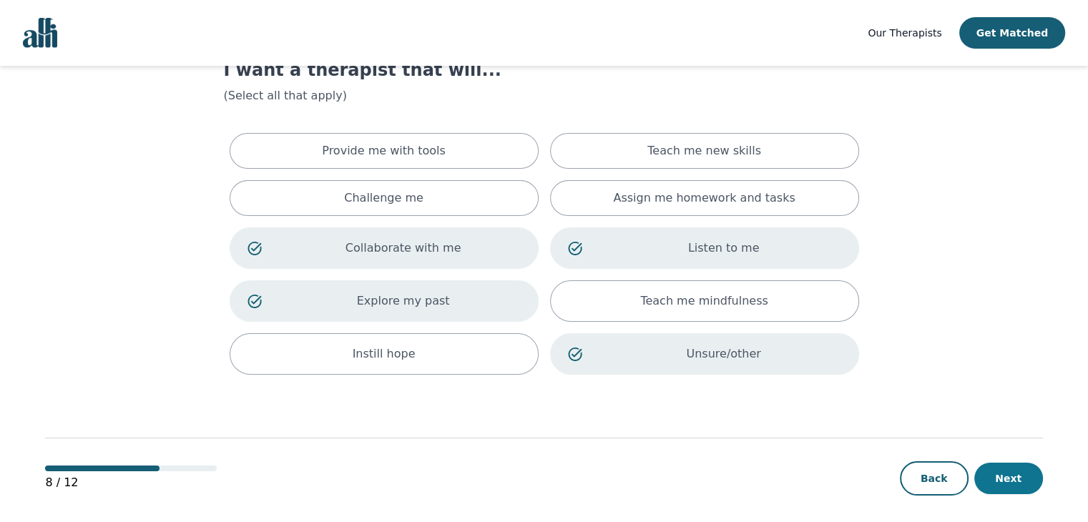
click at [1007, 471] on button "Next" at bounding box center [1008, 478] width 69 height 31
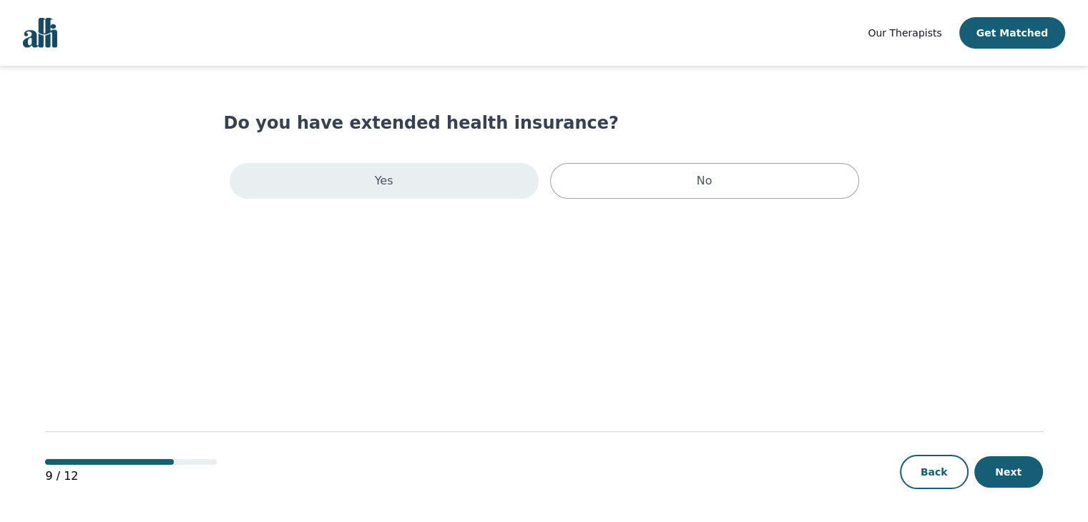
drag, startPoint x: 498, startPoint y: 204, endPoint x: 460, endPoint y: 181, distance: 45.2
click at [460, 181] on main "Do you have extended health insurance? Yes No 9 / 12 Back Next" at bounding box center [543, 295] width 997 height 458
click at [460, 181] on div "Yes" at bounding box center [384, 181] width 309 height 36
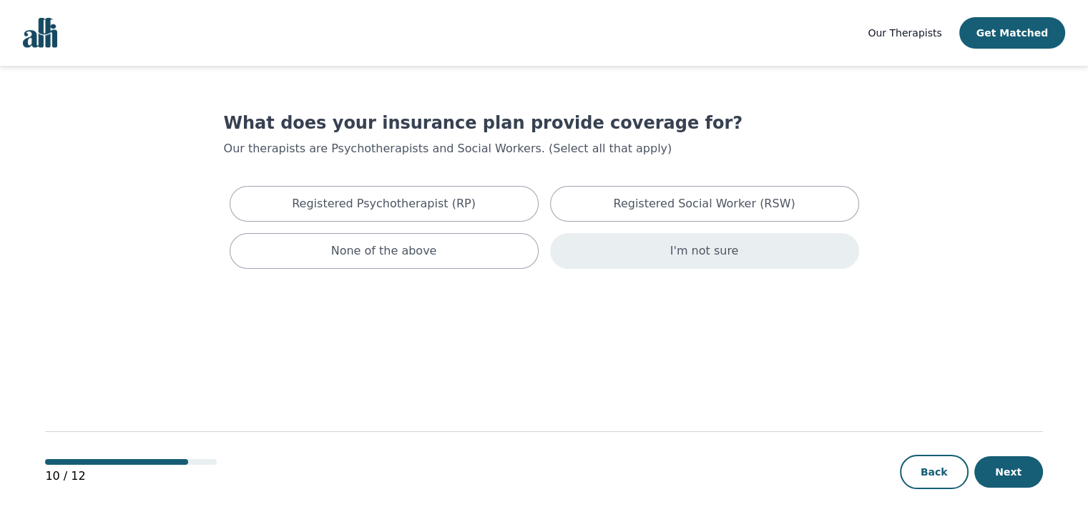
click at [617, 264] on div "I'm not sure" at bounding box center [704, 251] width 309 height 36
drag, startPoint x: 1030, startPoint y: 492, endPoint x: 1024, endPoint y: 481, distance: 12.5
click at [1024, 481] on div "10 / 12 Back Next" at bounding box center [543, 448] width 997 height 149
click at [1024, 481] on button "Next" at bounding box center [1008, 471] width 69 height 31
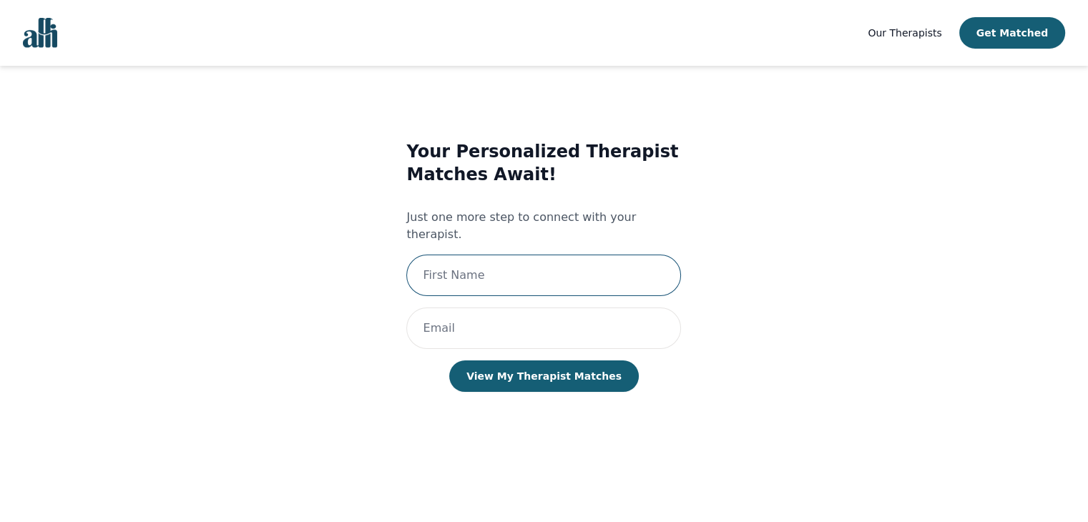
click at [589, 263] on input "text" at bounding box center [543, 275] width 275 height 41
type input "Tianna"
click at [557, 308] on input "email" at bounding box center [543, 327] width 275 height 41
type input "tiannashivkumar@gmail.com"
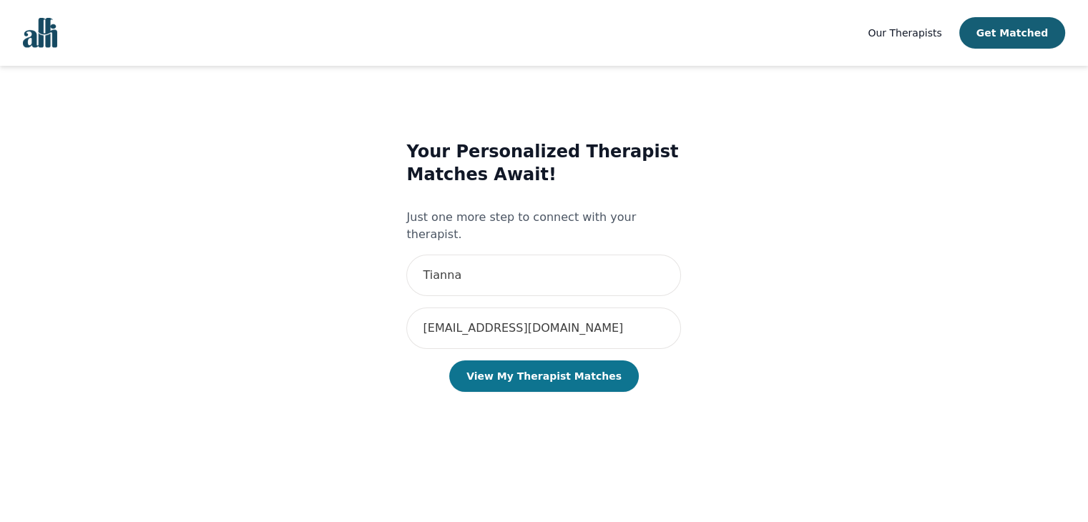
click at [559, 360] on button "View My Therapist Matches" at bounding box center [543, 375] width 189 height 31
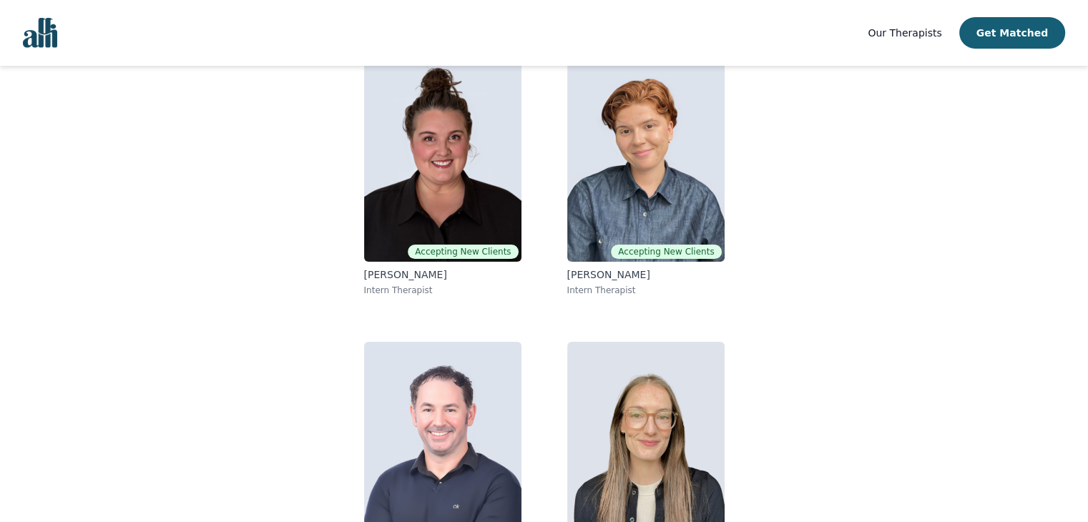
scroll to position [154, 0]
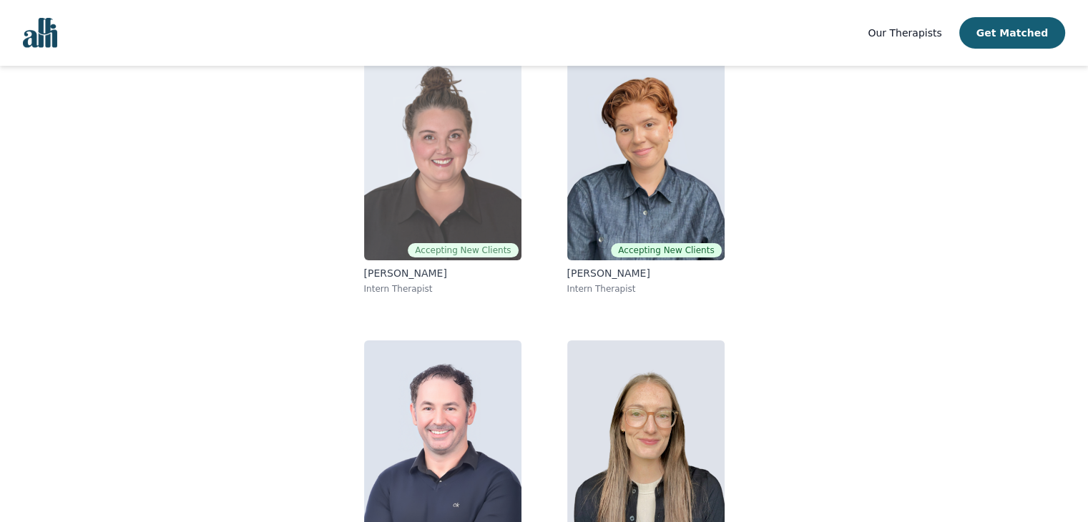
click at [420, 274] on p "Janelle Rushton" at bounding box center [442, 273] width 157 height 14
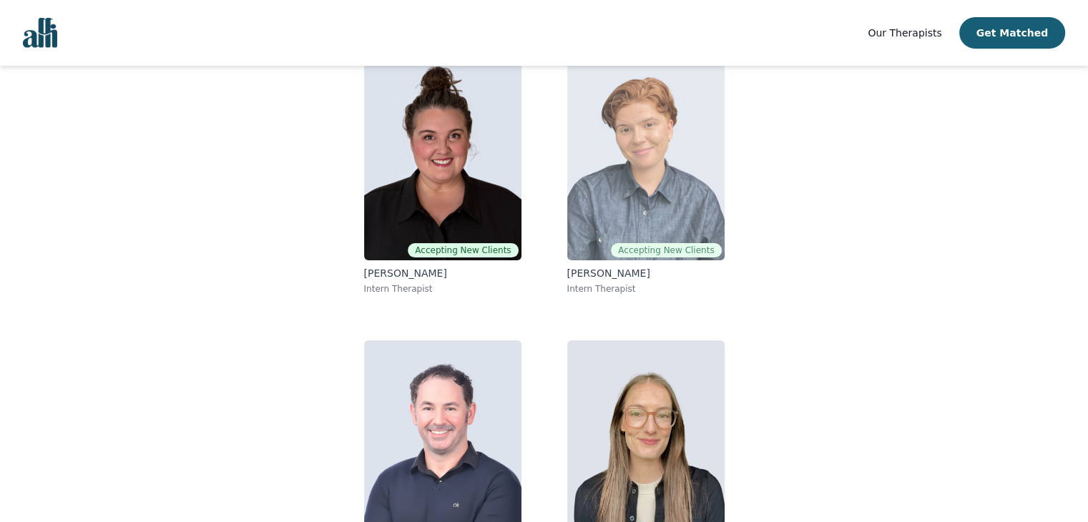
click at [628, 273] on p "[PERSON_NAME]" at bounding box center [645, 273] width 157 height 14
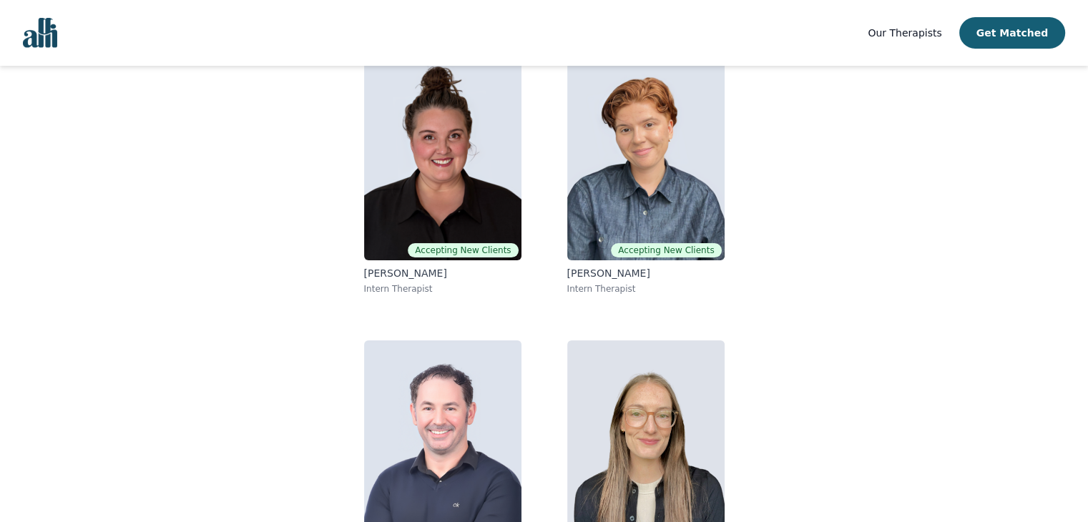
scroll to position [225, 0]
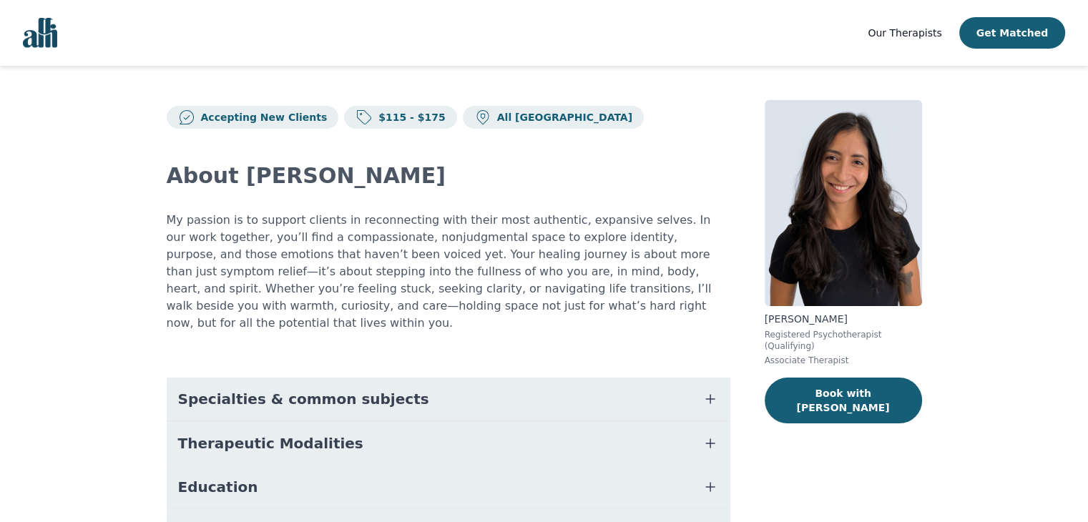
scroll to position [81, 0]
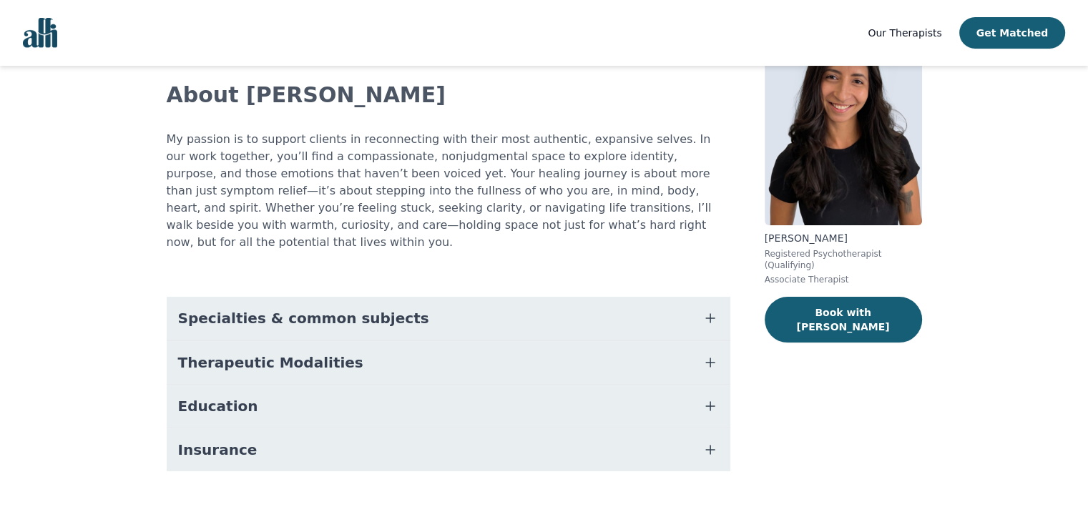
click at [566, 301] on button "Specialties & common subjects" at bounding box center [448, 318] width 563 height 43
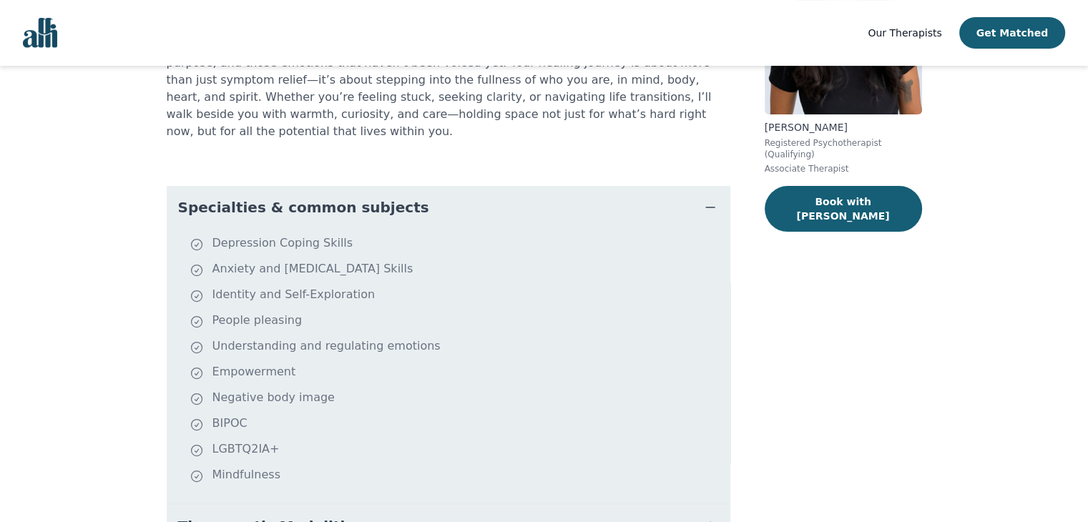
scroll to position [193, 0]
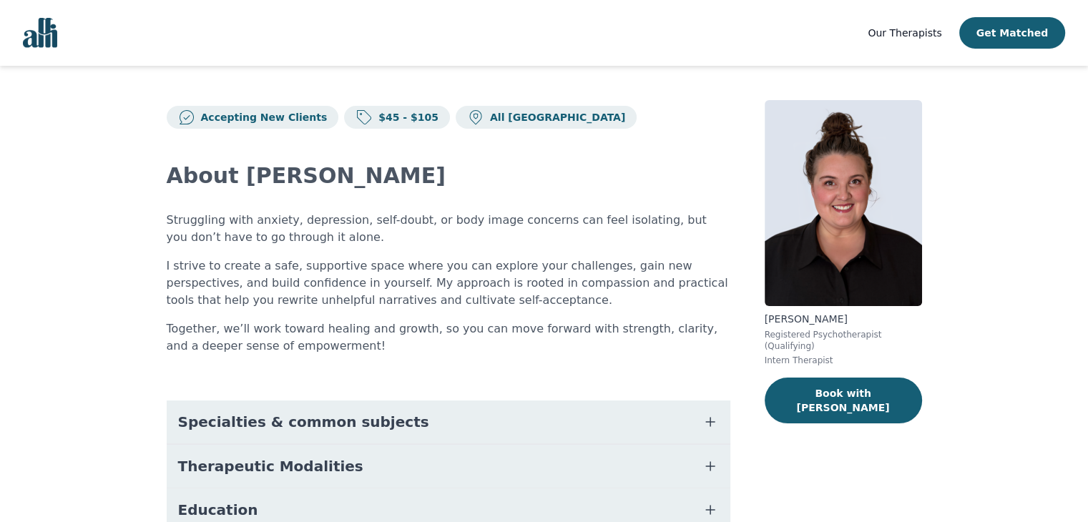
click at [649, 434] on button "Specialties & common subjects" at bounding box center [448, 421] width 563 height 43
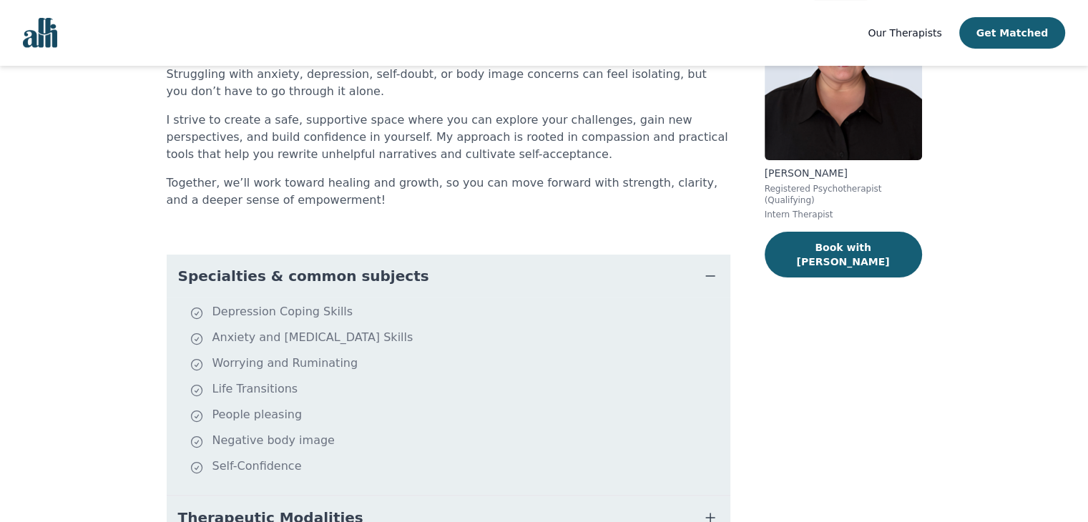
scroll to position [147, 0]
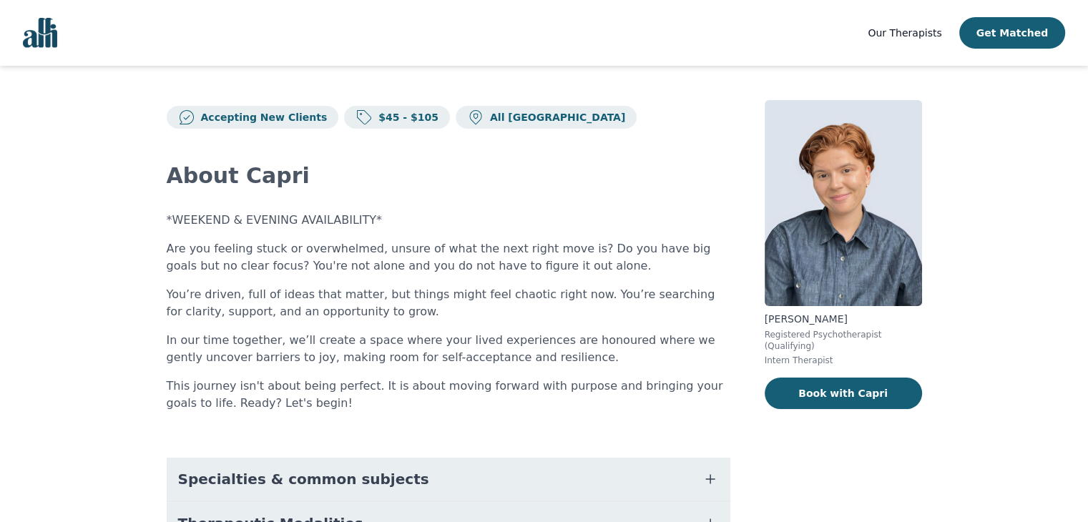
click at [695, 478] on button "Specialties & common subjects" at bounding box center [448, 479] width 563 height 43
